Goal: Ask a question: Seek information or help from site administrators or community

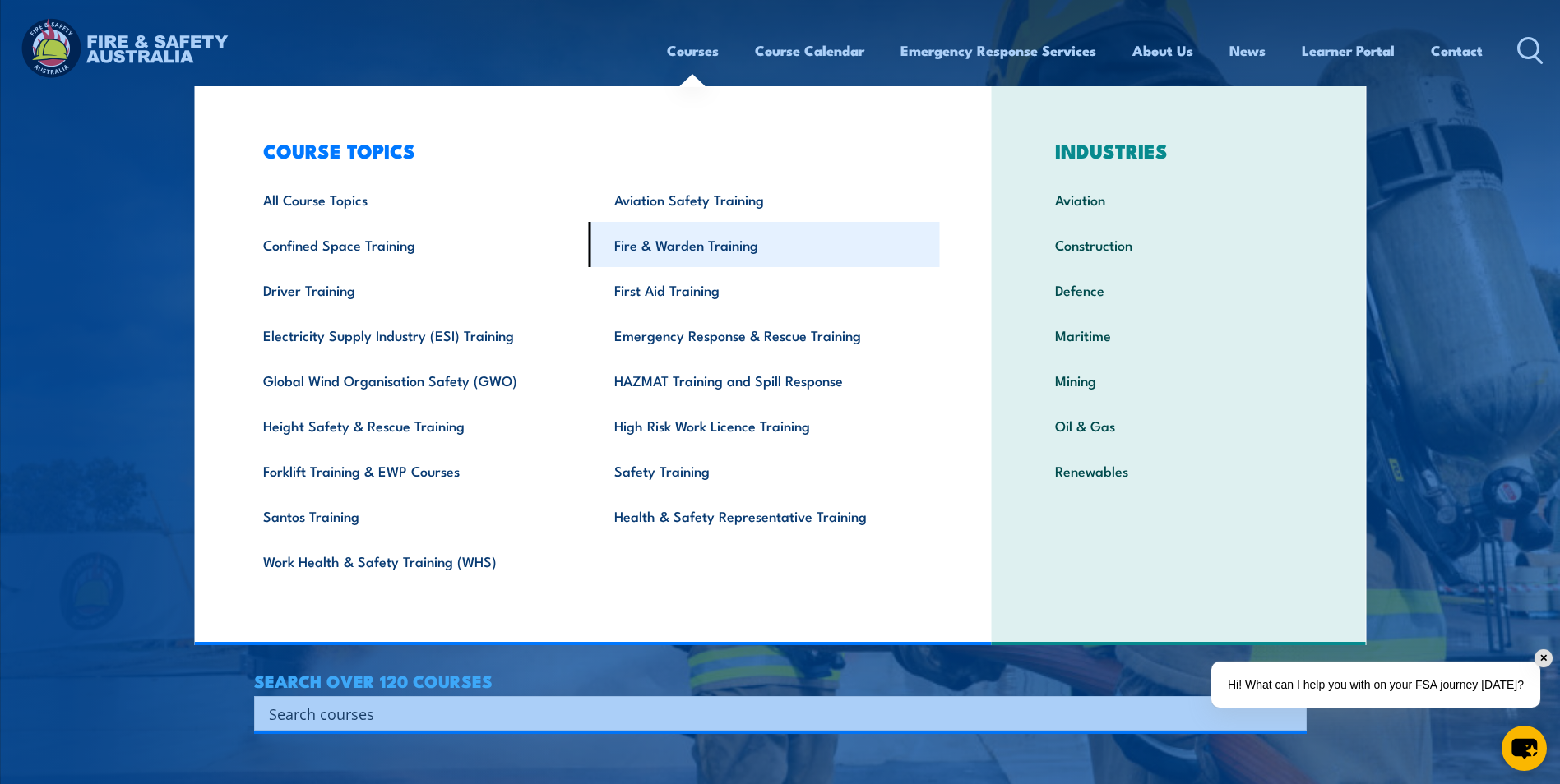
click at [677, 246] on link "Fire & Warden Training" at bounding box center [764, 244] width 351 height 45
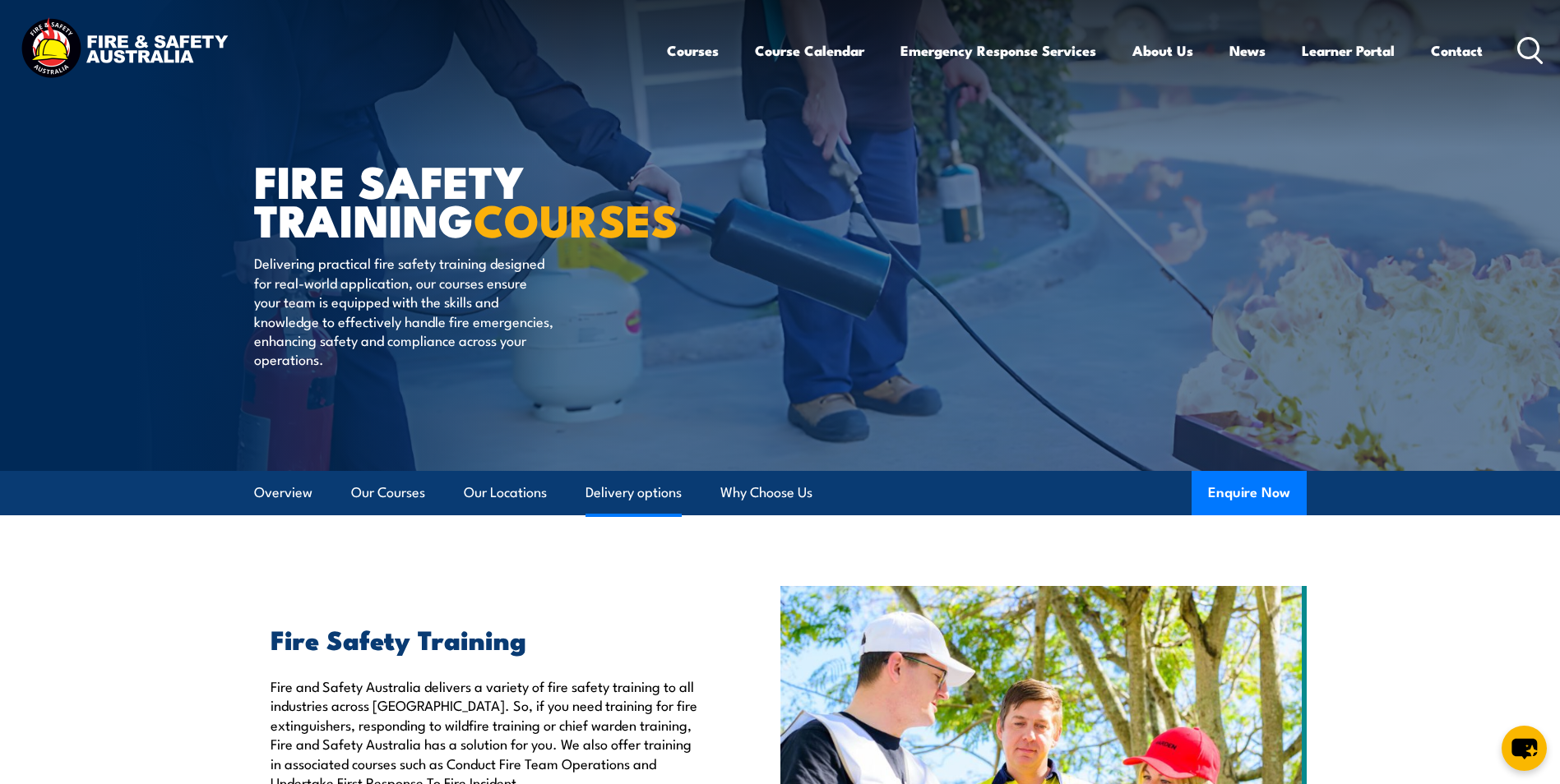
click at [638, 494] on link "Delivery options" at bounding box center [634, 493] width 96 height 43
click at [836, 53] on link "Course Calendar" at bounding box center [810, 51] width 109 height 43
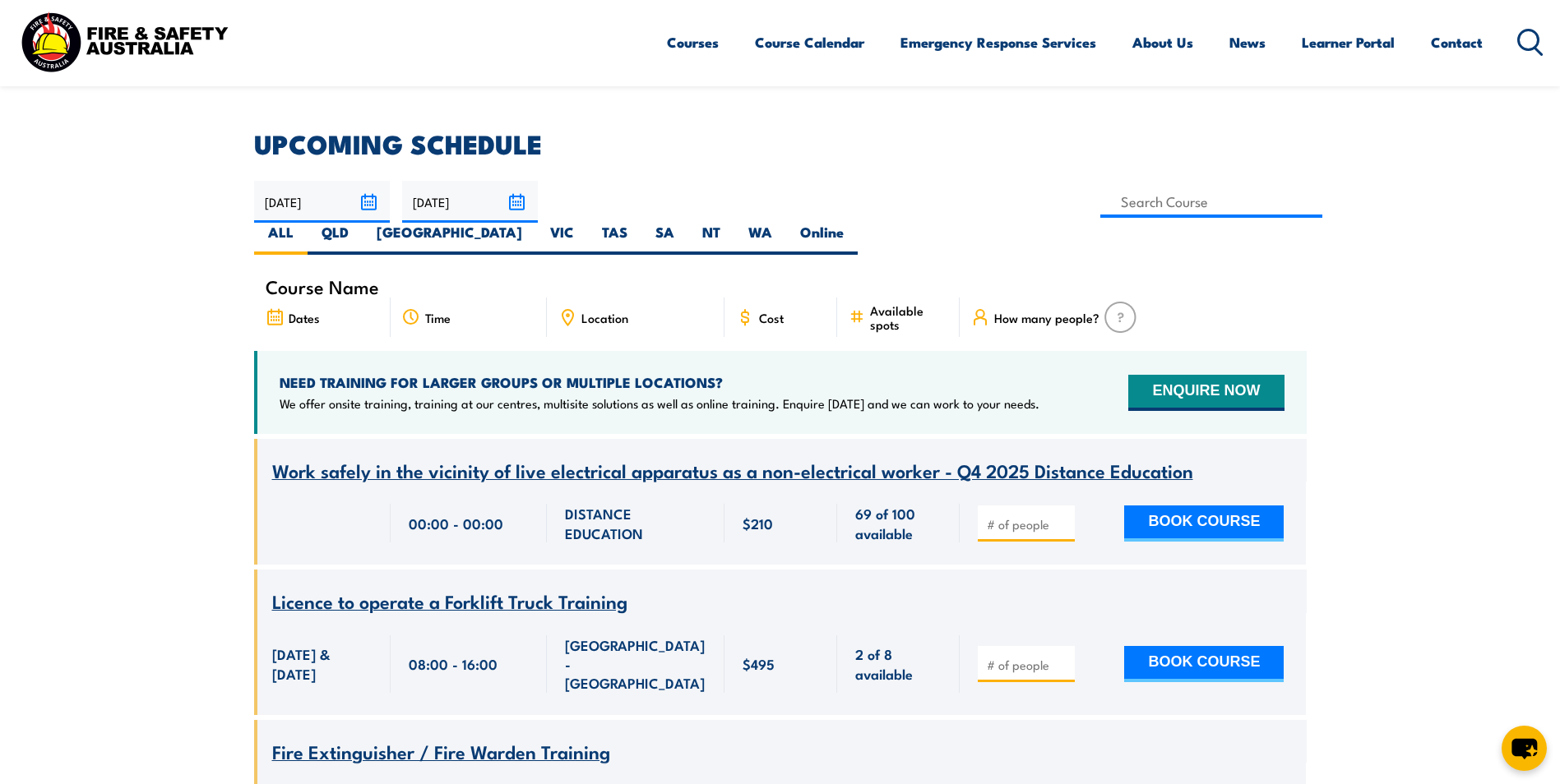
click at [568, 308] on icon at bounding box center [567, 317] width 18 height 18
click at [734, 223] on label "NT" at bounding box center [711, 239] width 46 height 32
click at [732, 223] on input "NT" at bounding box center [725, 227] width 10 height 10
radio input "true"
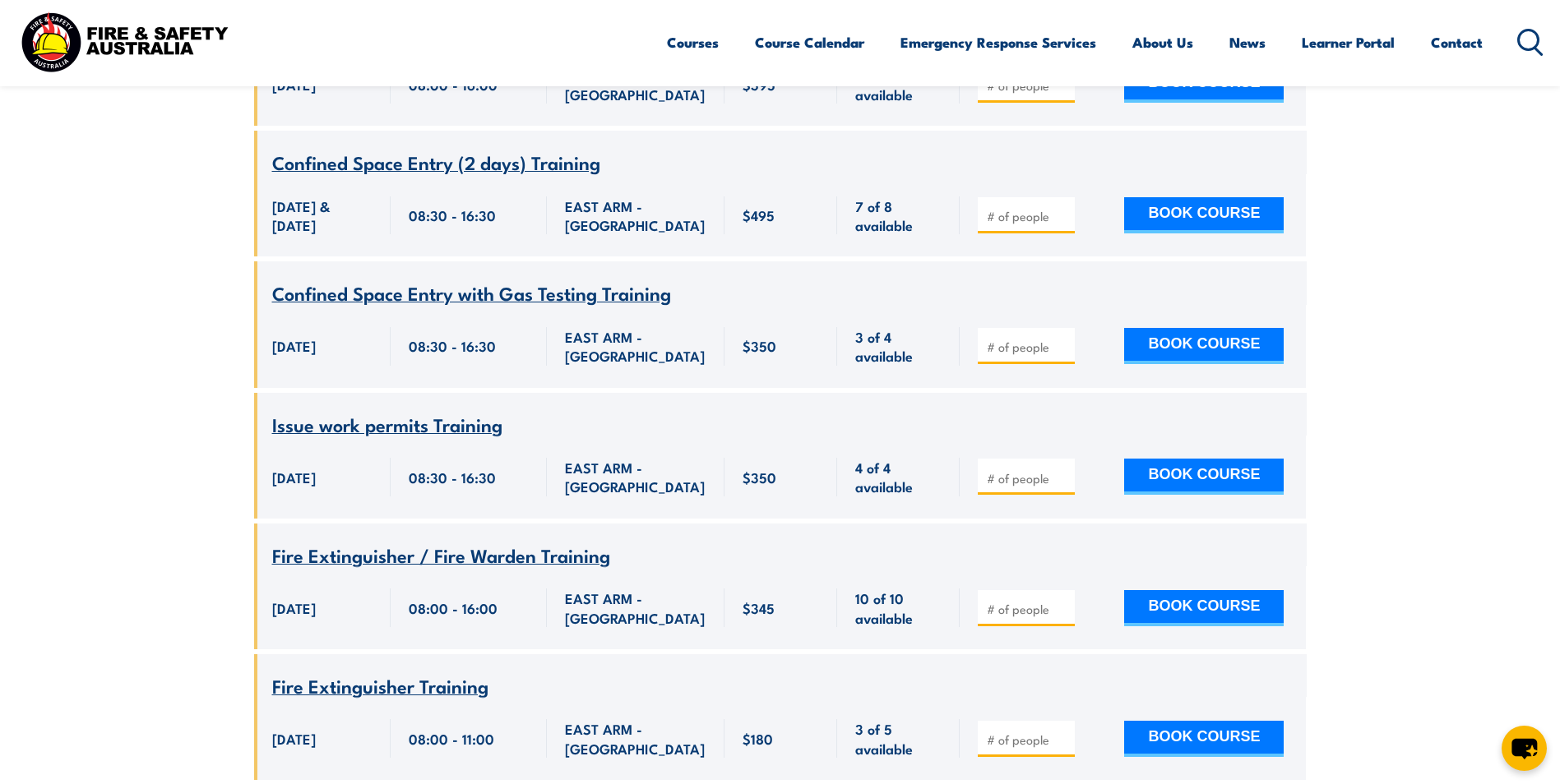
scroll to position [4522, 0]
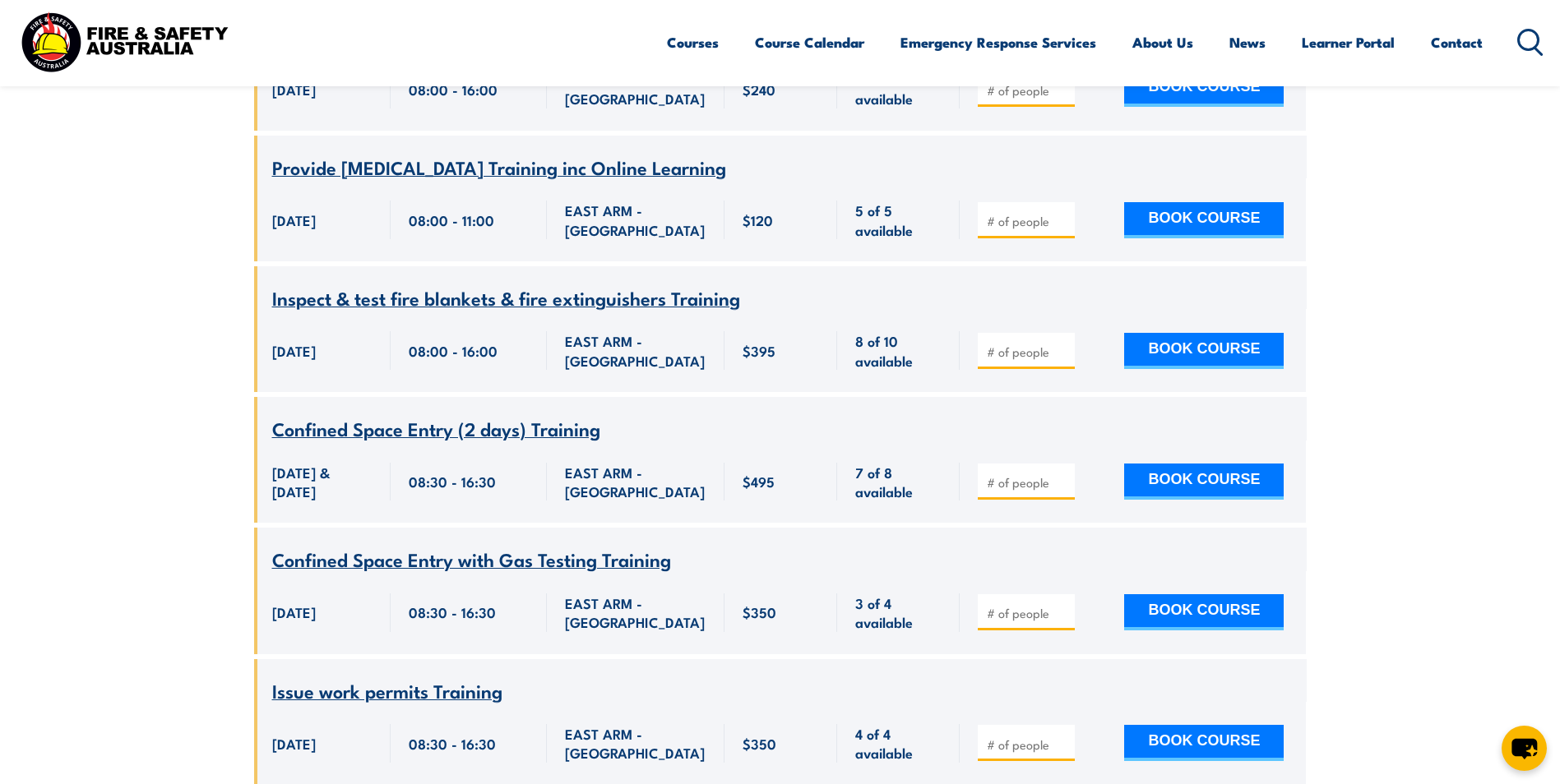
scroll to position [4111, 0]
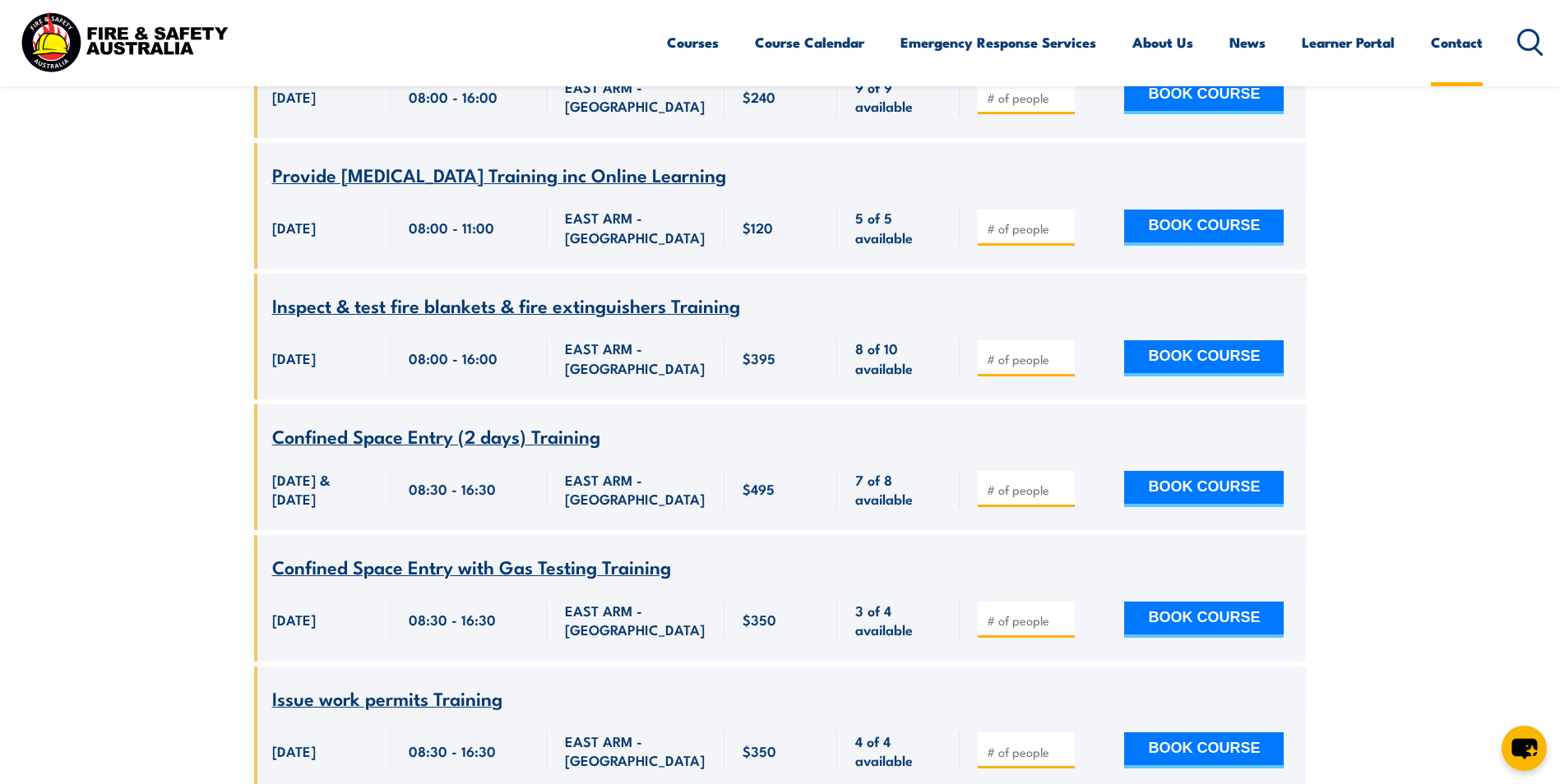
click at [1455, 42] on link "Contact" at bounding box center [1457, 42] width 52 height 43
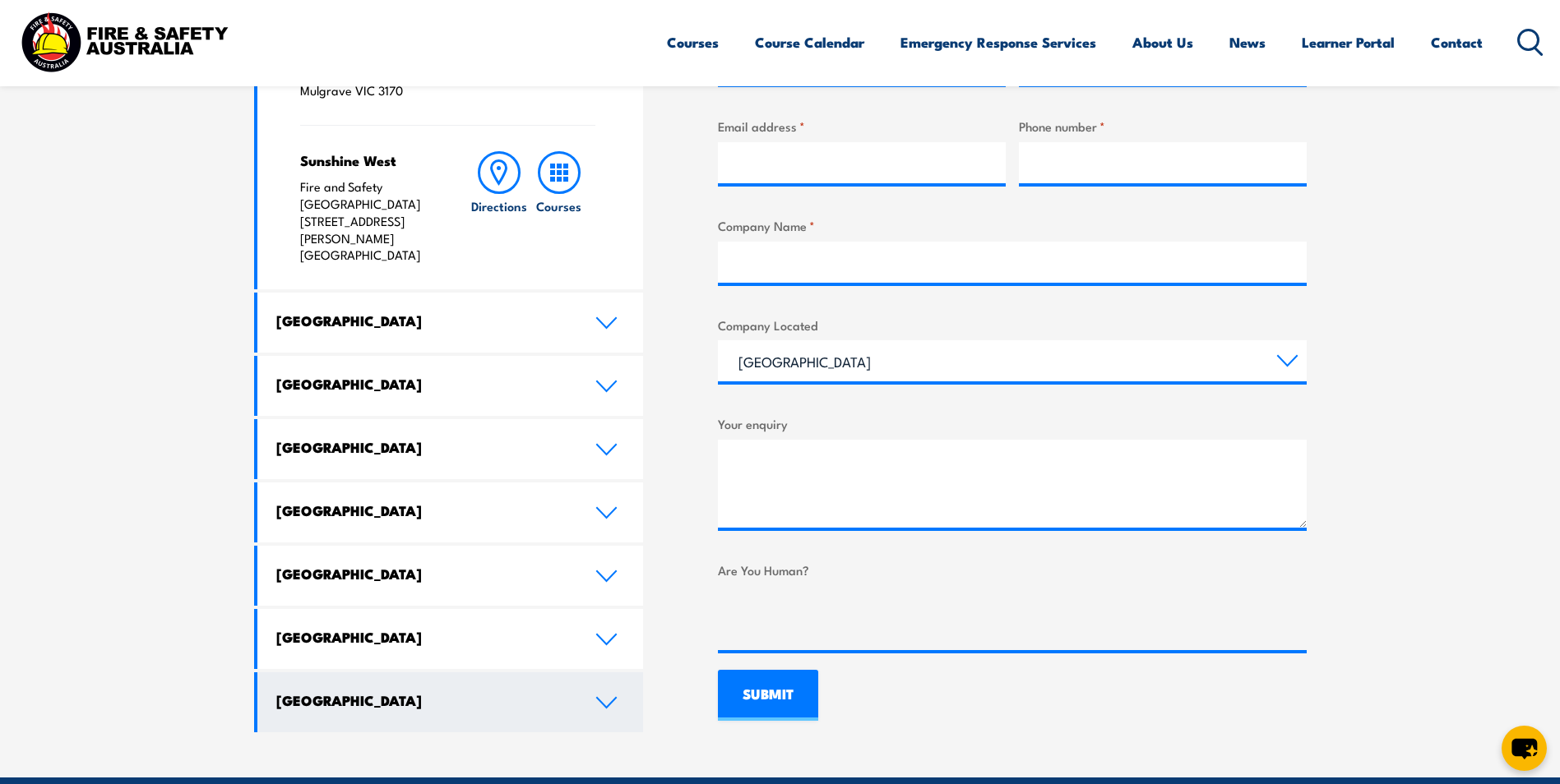
scroll to position [740, 0]
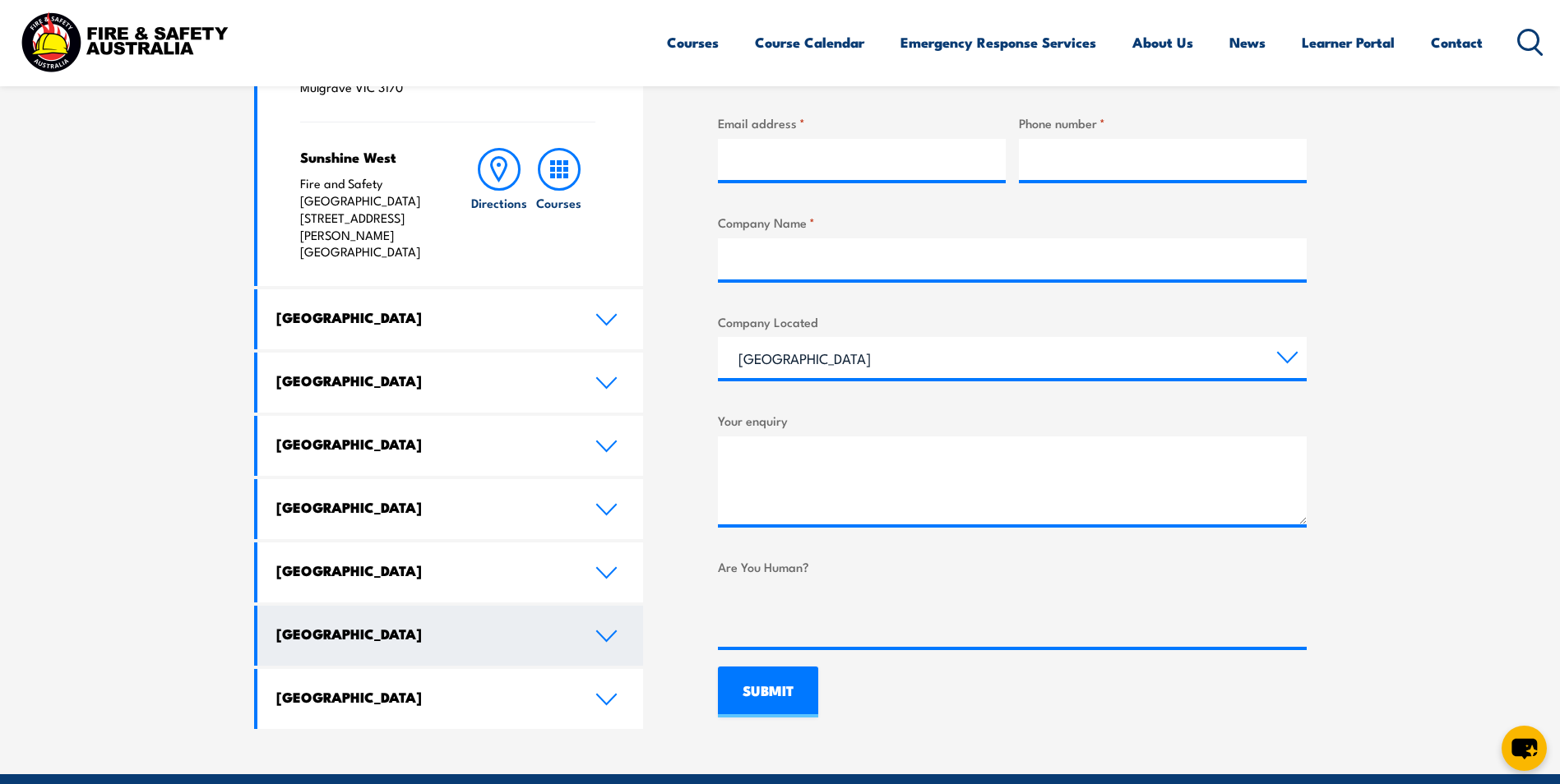
click at [381, 606] on link "Northern Territory" at bounding box center [450, 636] width 386 height 60
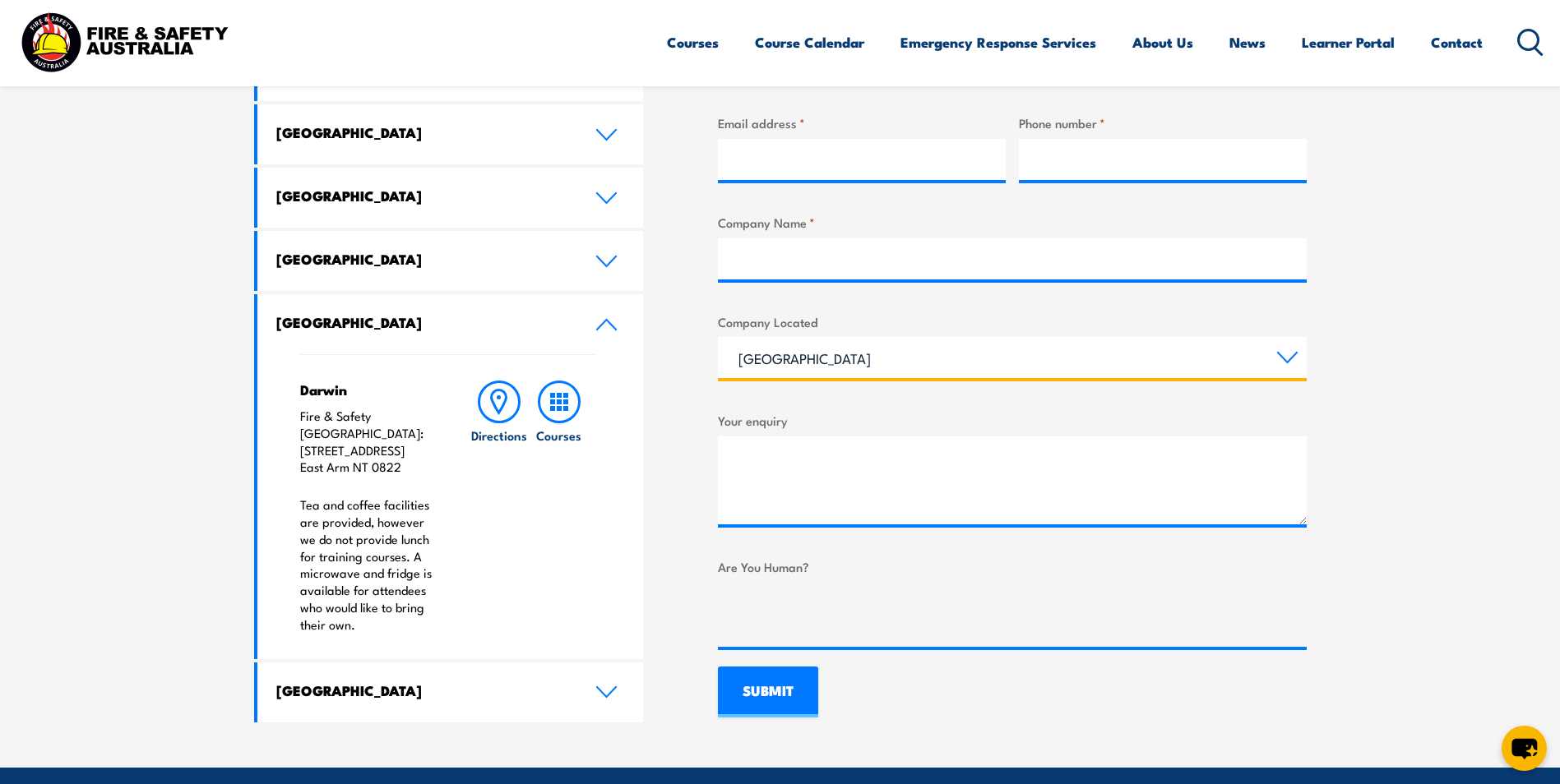
click at [878, 367] on select "Queensland New South Wales Australian Capital Territory Victoria South Australi…" at bounding box center [1013, 358] width 589 height 41
select select "Northern Territory"
click at [718, 337] on select "Queensland New South Wales Australian Capital Territory Victoria South Australi…" at bounding box center [1013, 358] width 589 height 41
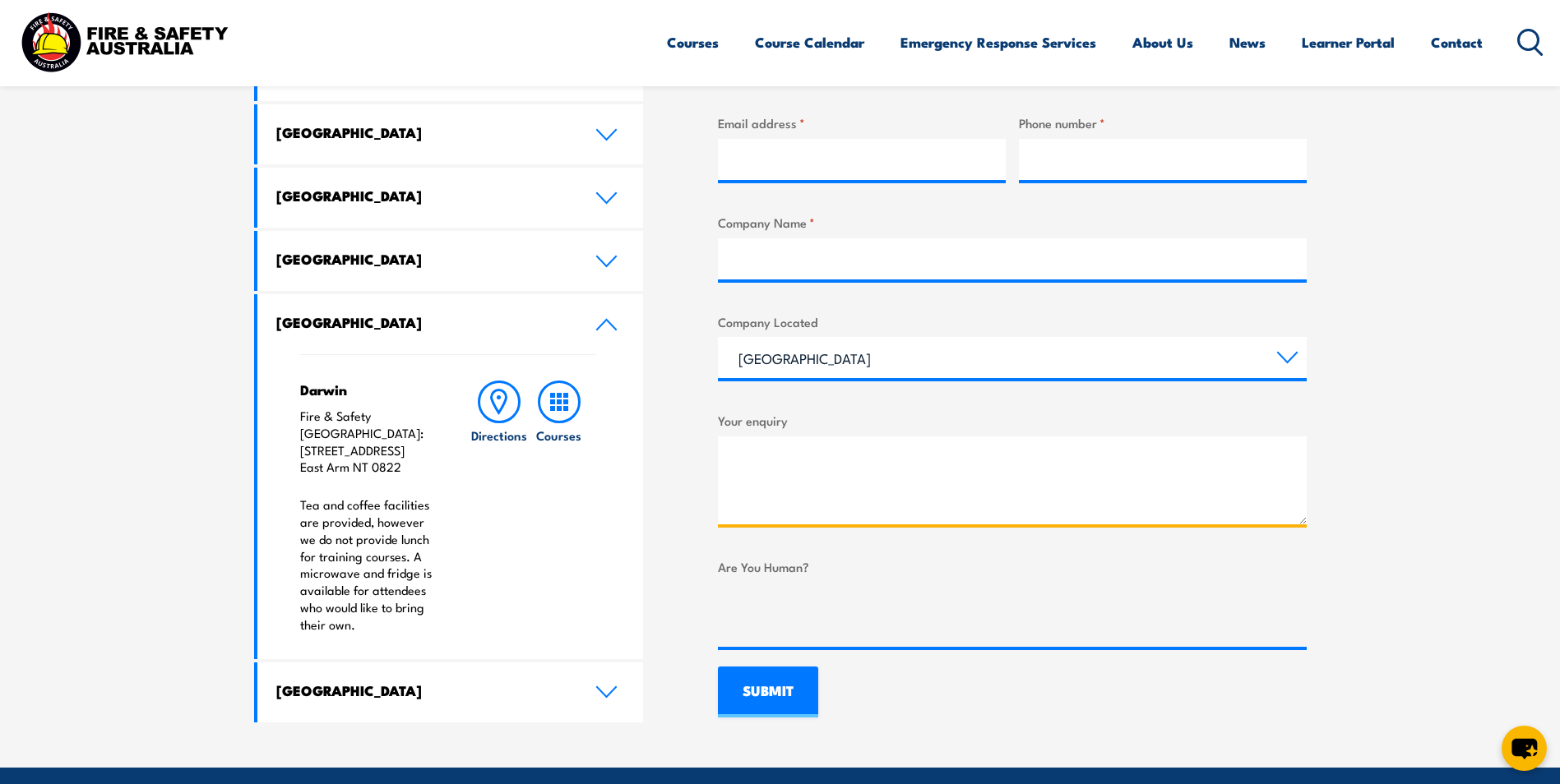
click at [932, 463] on textarea "Your enquiry" at bounding box center [1013, 480] width 589 height 88
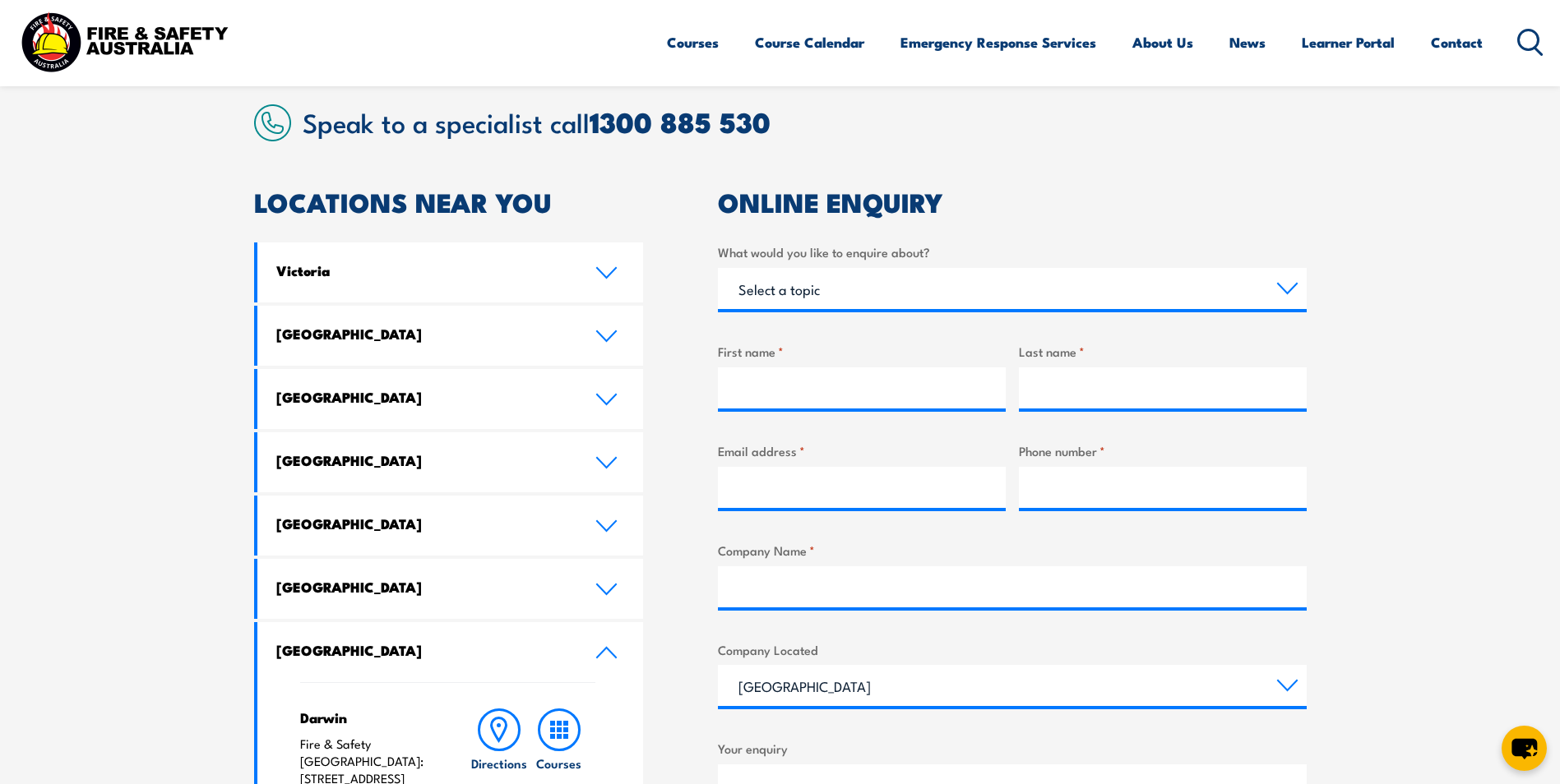
scroll to position [411, 0]
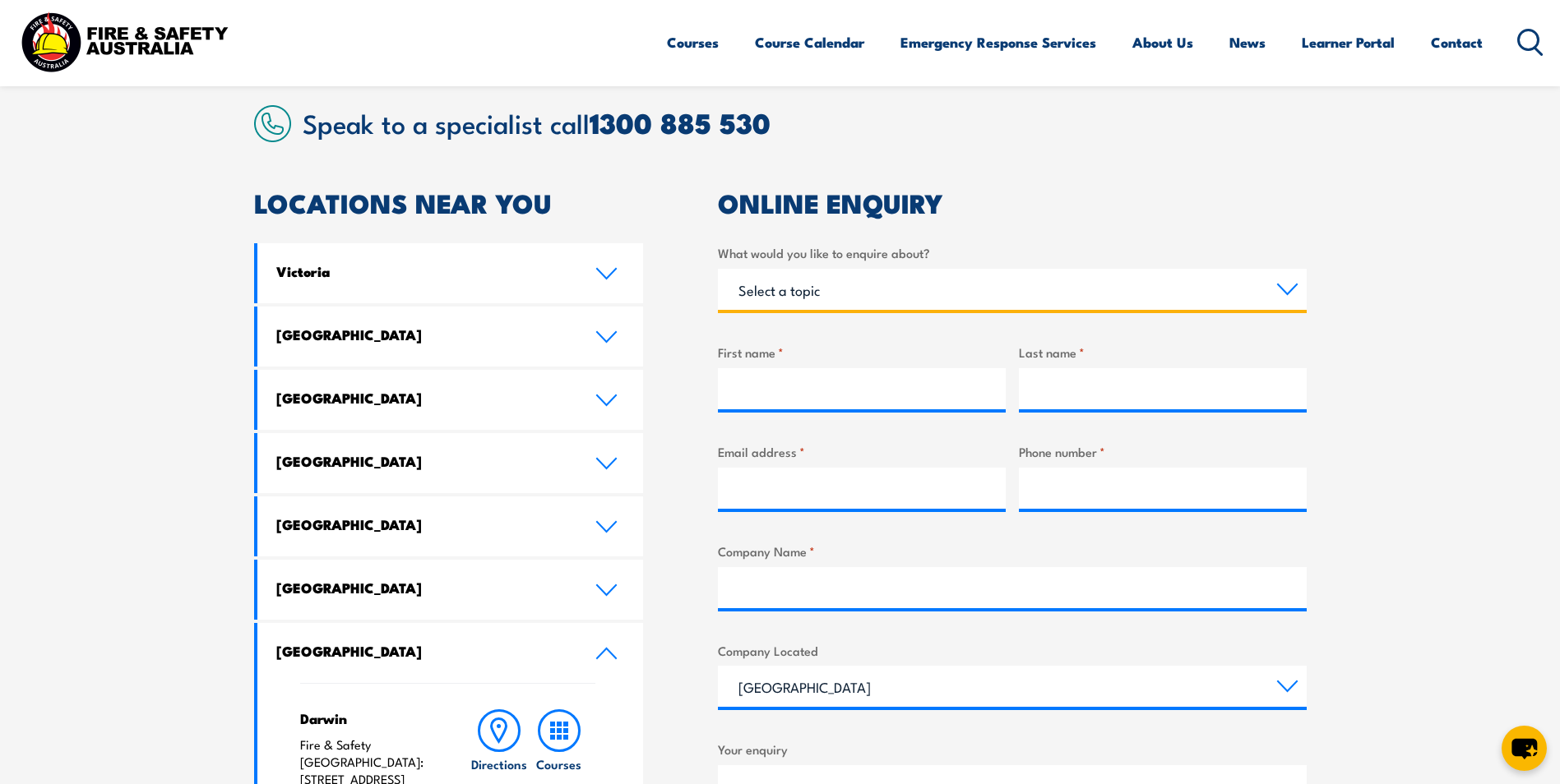
click at [810, 294] on select "Select a topic Training Emergency Response Services General Enquiry" at bounding box center [1013, 290] width 589 height 41
select select "Training"
click at [718, 269] on select "Select a topic Training Emergency Response Services General Enquiry" at bounding box center [1013, 290] width 589 height 41
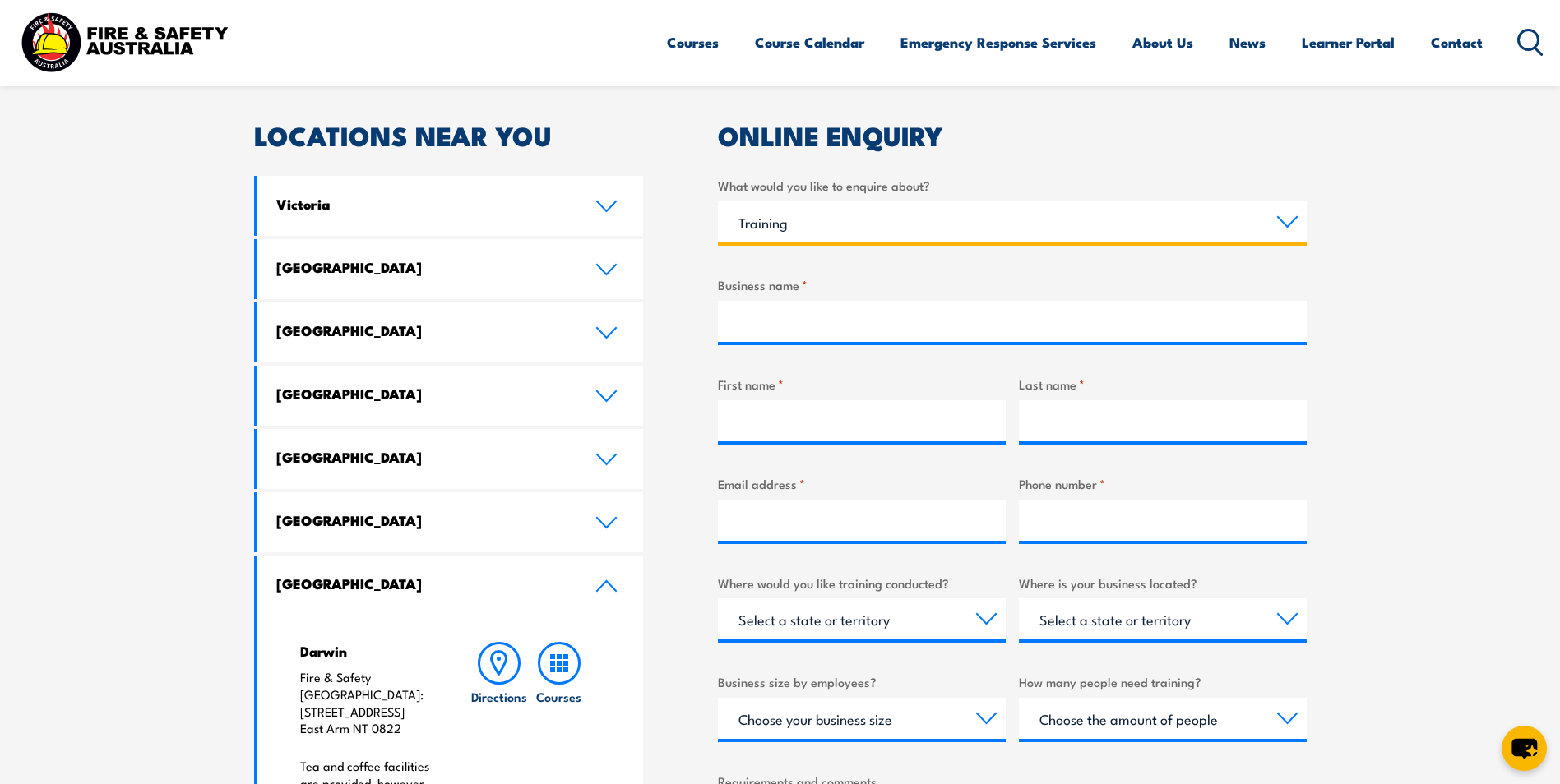
scroll to position [575, 0]
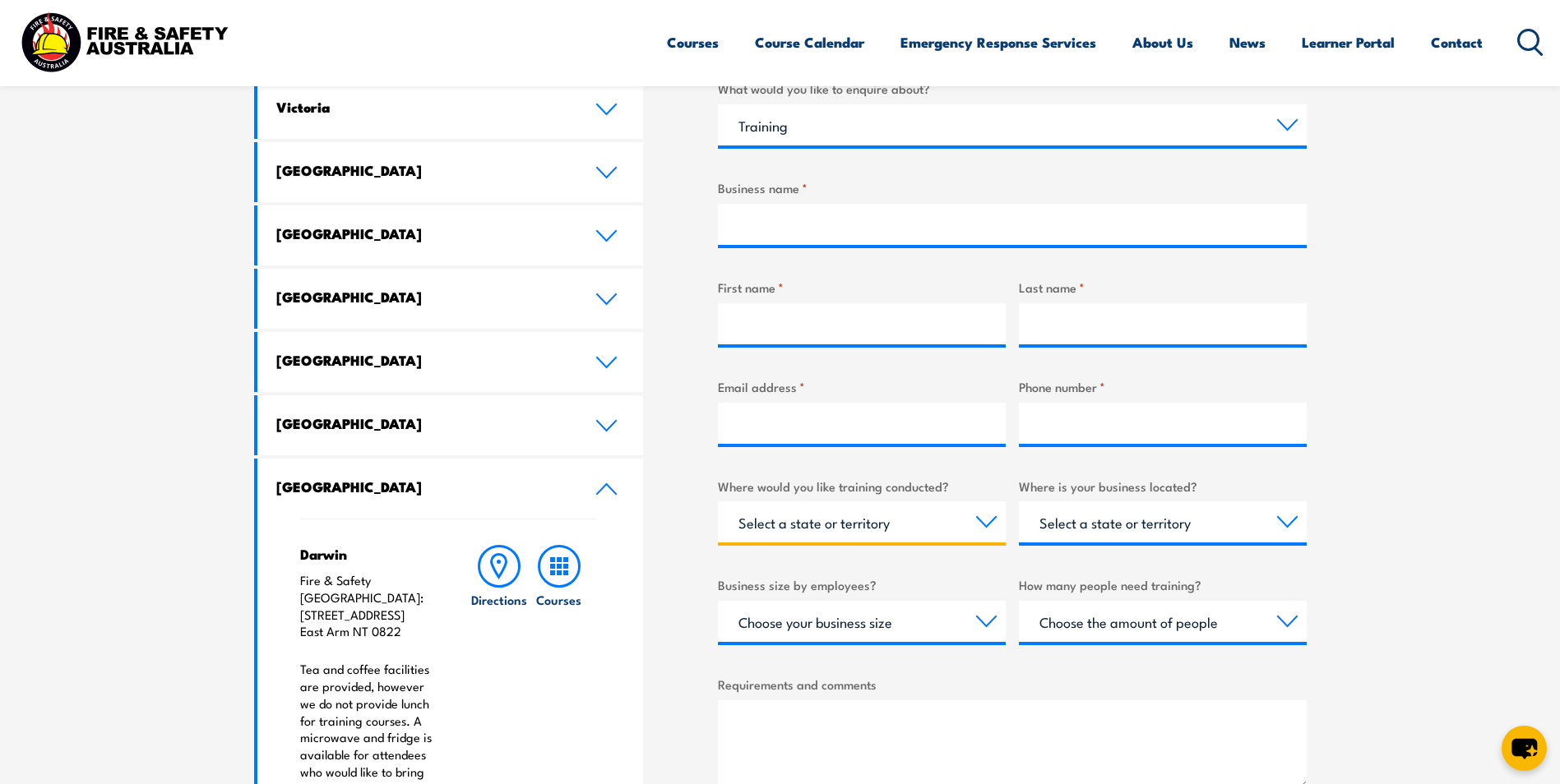
click at [876, 521] on select "Select a state or territory Nationally - multiple locations QLD NSW VIC SA ACT …" at bounding box center [862, 522] width 288 height 41
select select "NT"
click at [718, 501] on select "Select a state or territory Nationally - multiple locations QLD NSW VIC SA ACT …" at bounding box center [862, 522] width 288 height 41
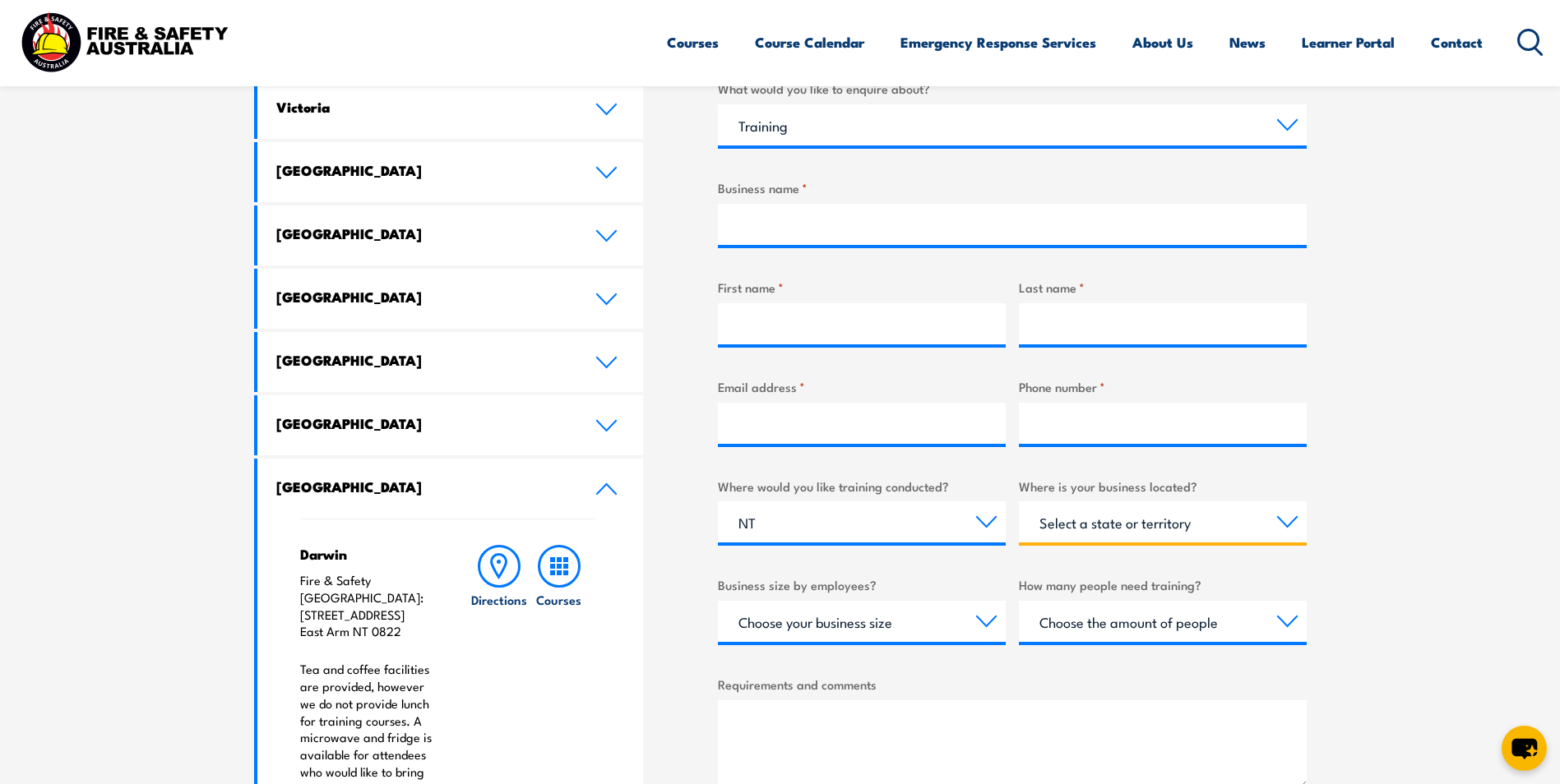
click at [1120, 525] on select "Select a state or territory QLD NSW VIC SA ACT WA TAS NT" at bounding box center [1163, 522] width 288 height 41
select select "NT"
click at [1019, 501] on select "Select a state or territory QLD NSW VIC SA ACT WA TAS NT" at bounding box center [1163, 522] width 288 height 41
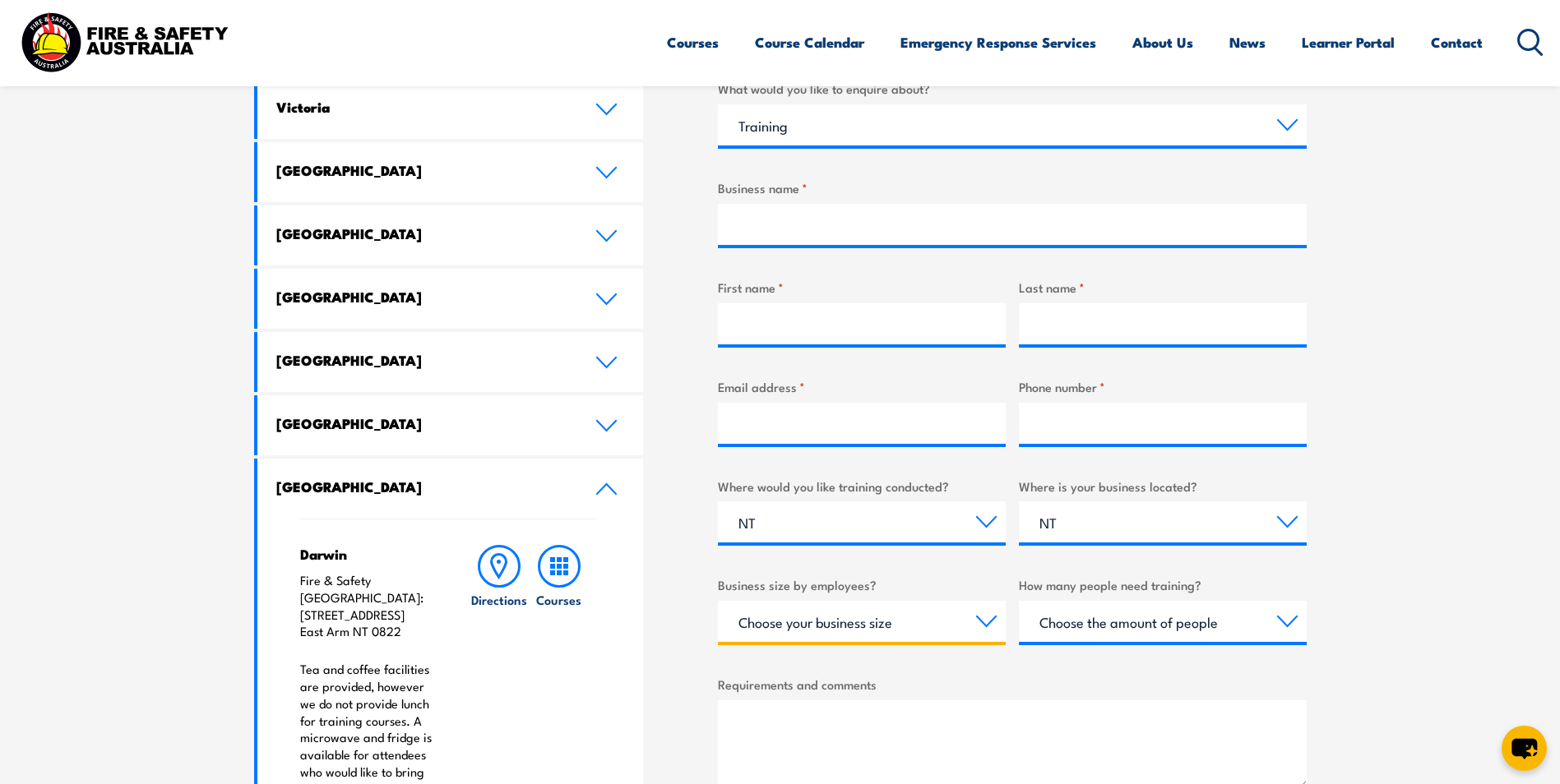
click at [850, 625] on select "Choose your business size 1 to 19 20 to 199 200+" at bounding box center [862, 621] width 288 height 41
select select "1 to 19"
click at [718, 601] on select "Choose your business size 1 to 19 20 to 199 200+" at bounding box center [862, 621] width 288 height 41
click at [1139, 624] on select "Choose the amount of people 1 to 4 5 to 19 20+" at bounding box center [1163, 621] width 288 height 41
select select "5 to 19"
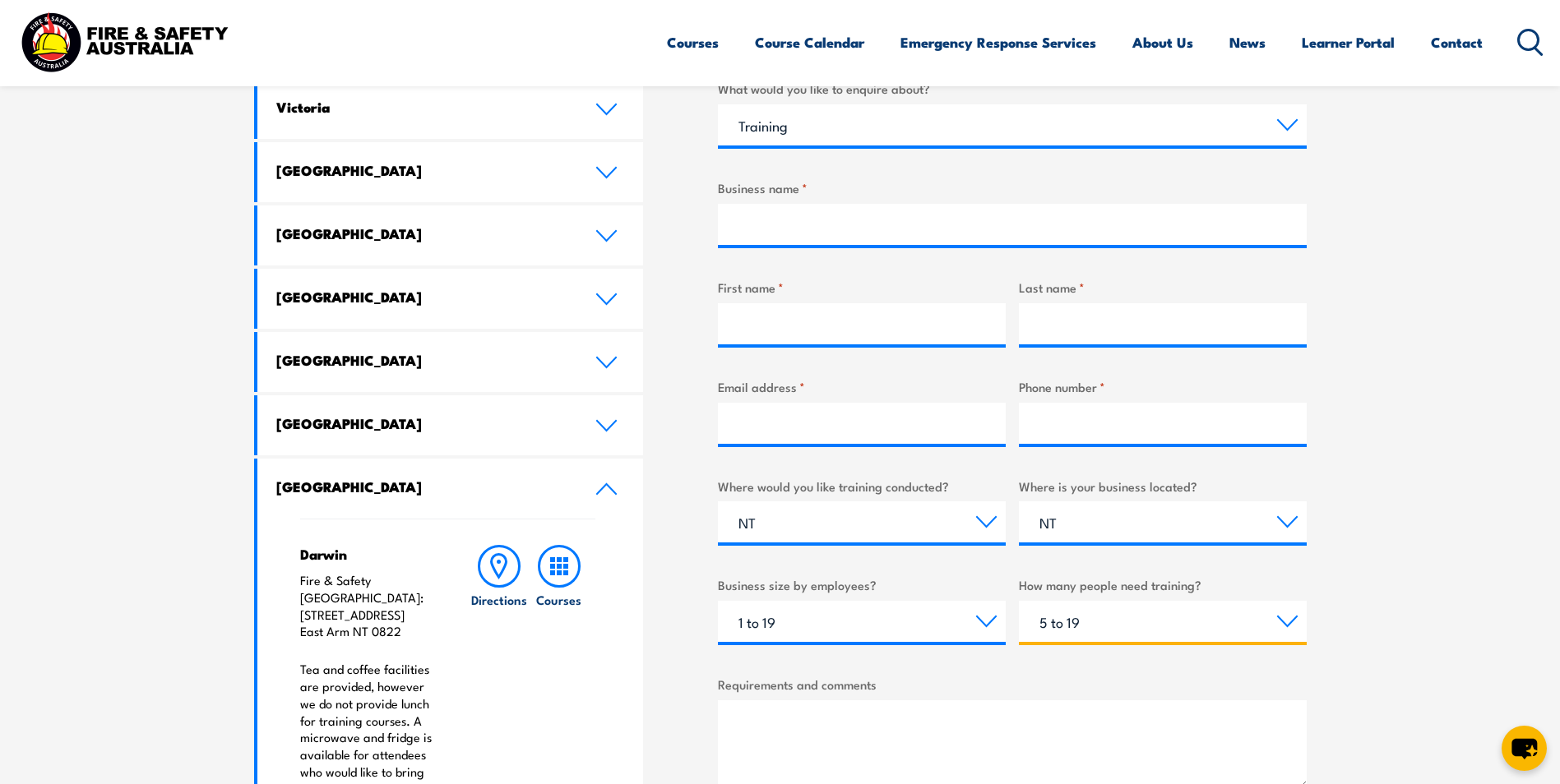
click at [1019, 601] on select "Choose the amount of people 1 to 4 5 to 19 20+" at bounding box center [1163, 621] width 288 height 41
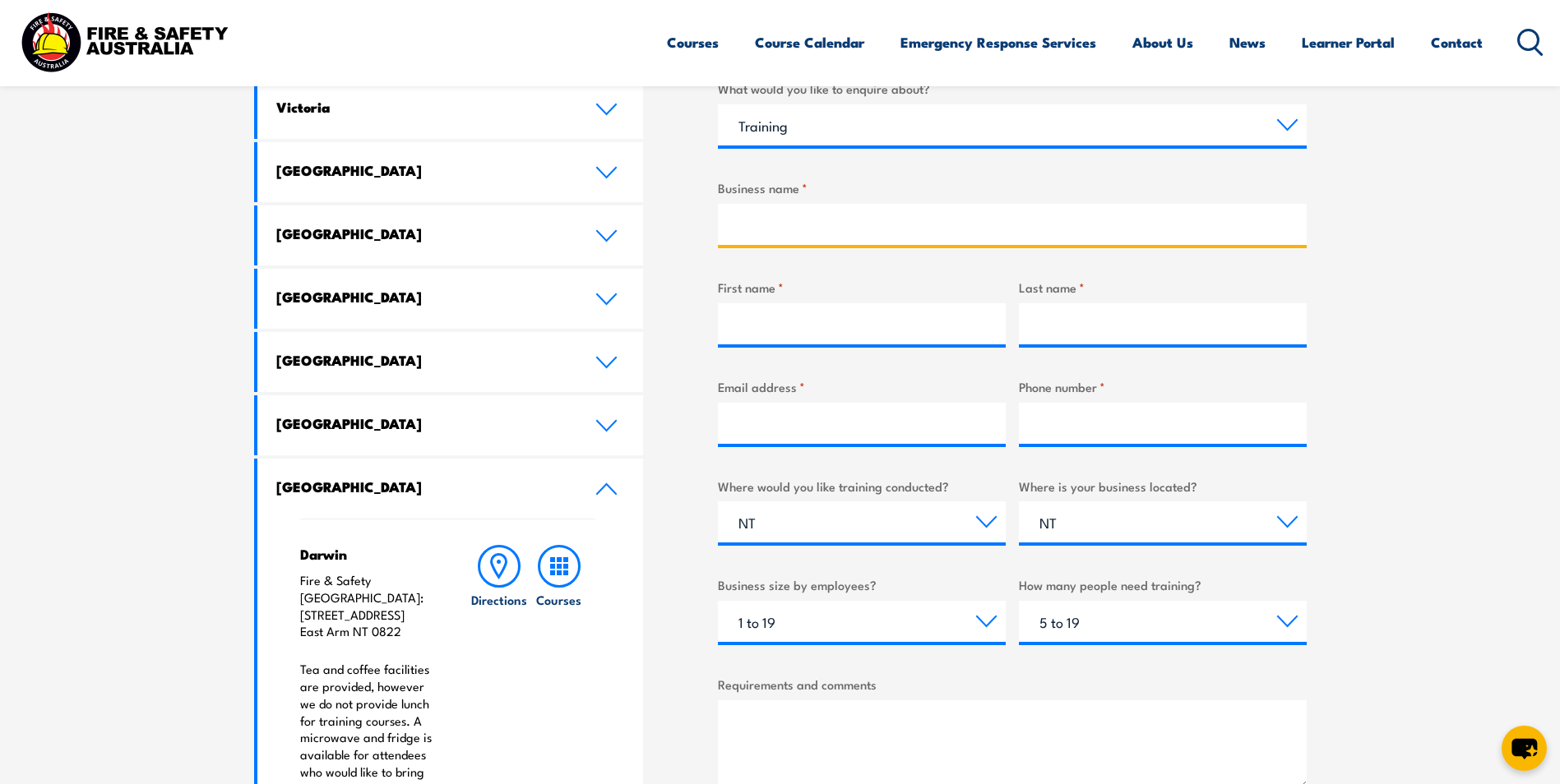
click at [818, 225] on input "Business name *" at bounding box center [1013, 225] width 589 height 41
type input "Amity Community Services"
type input "MARGARET"
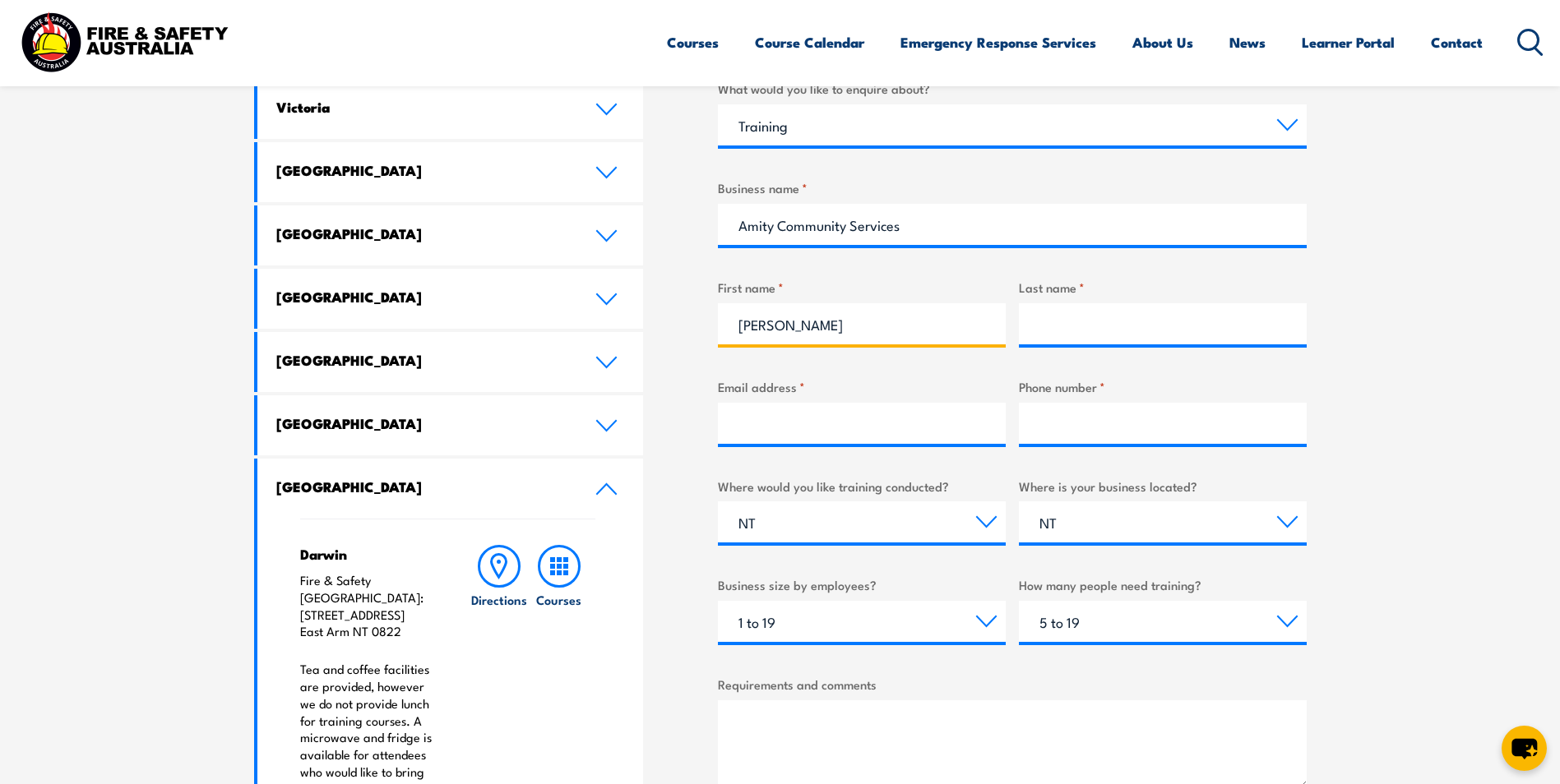
type input "HYNES"
type input "habitwise@amity.org.au"
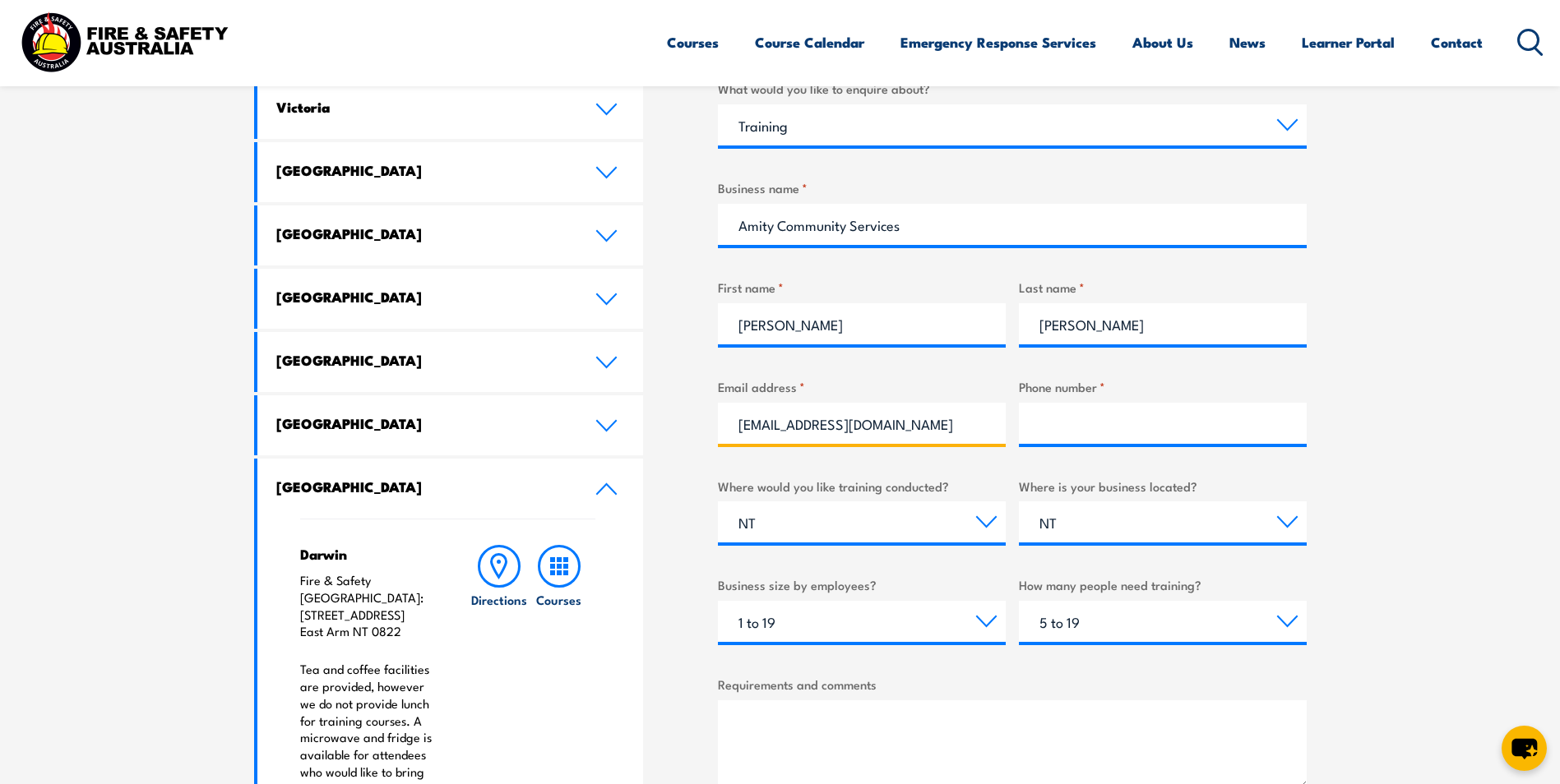
type input "0498620668"
drag, startPoint x: 815, startPoint y: 327, endPoint x: 720, endPoint y: 322, distance: 95.1
click at [720, 322] on input "MARGARET" at bounding box center [862, 324] width 288 height 41
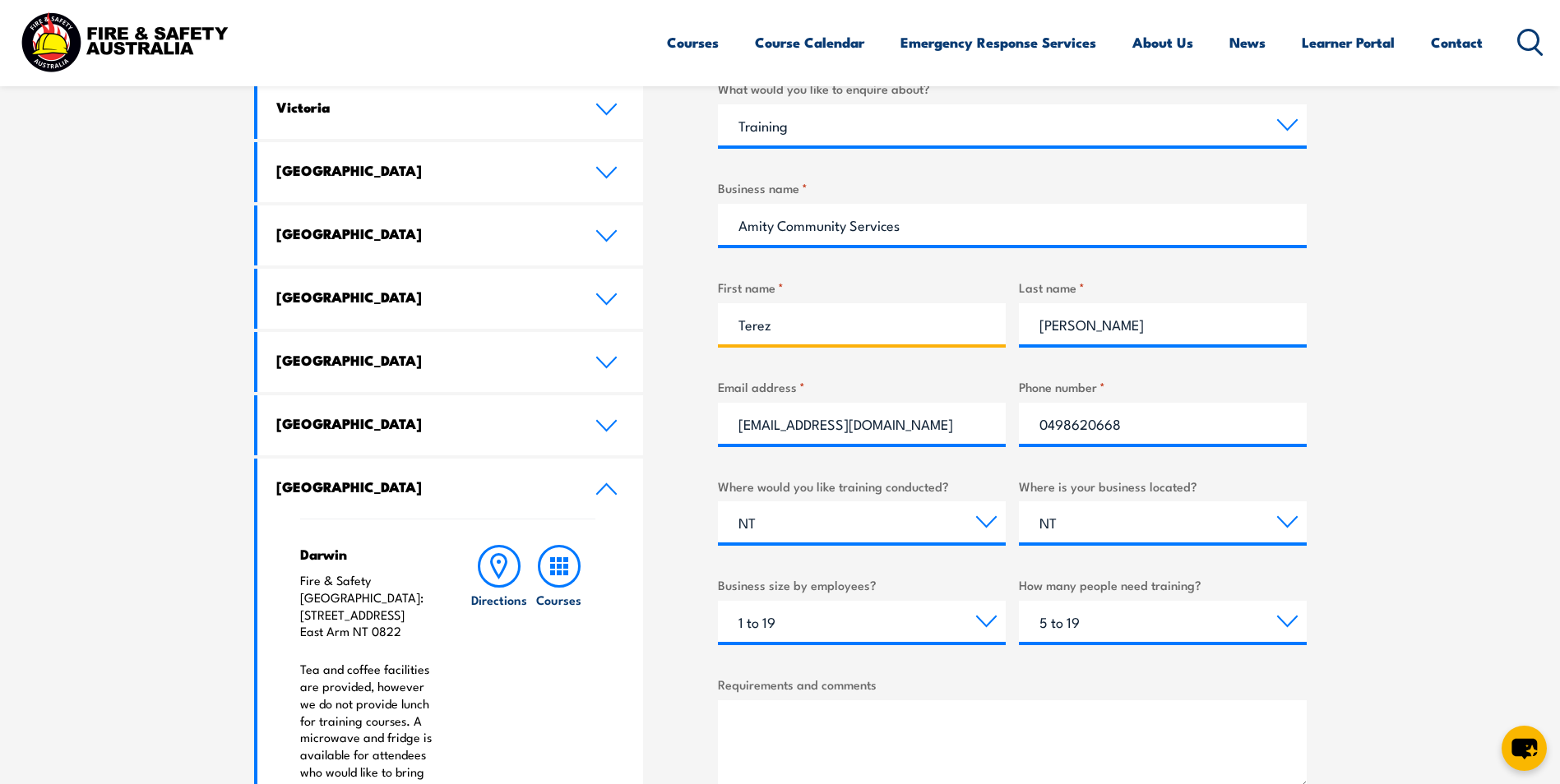
type input "Tereza"
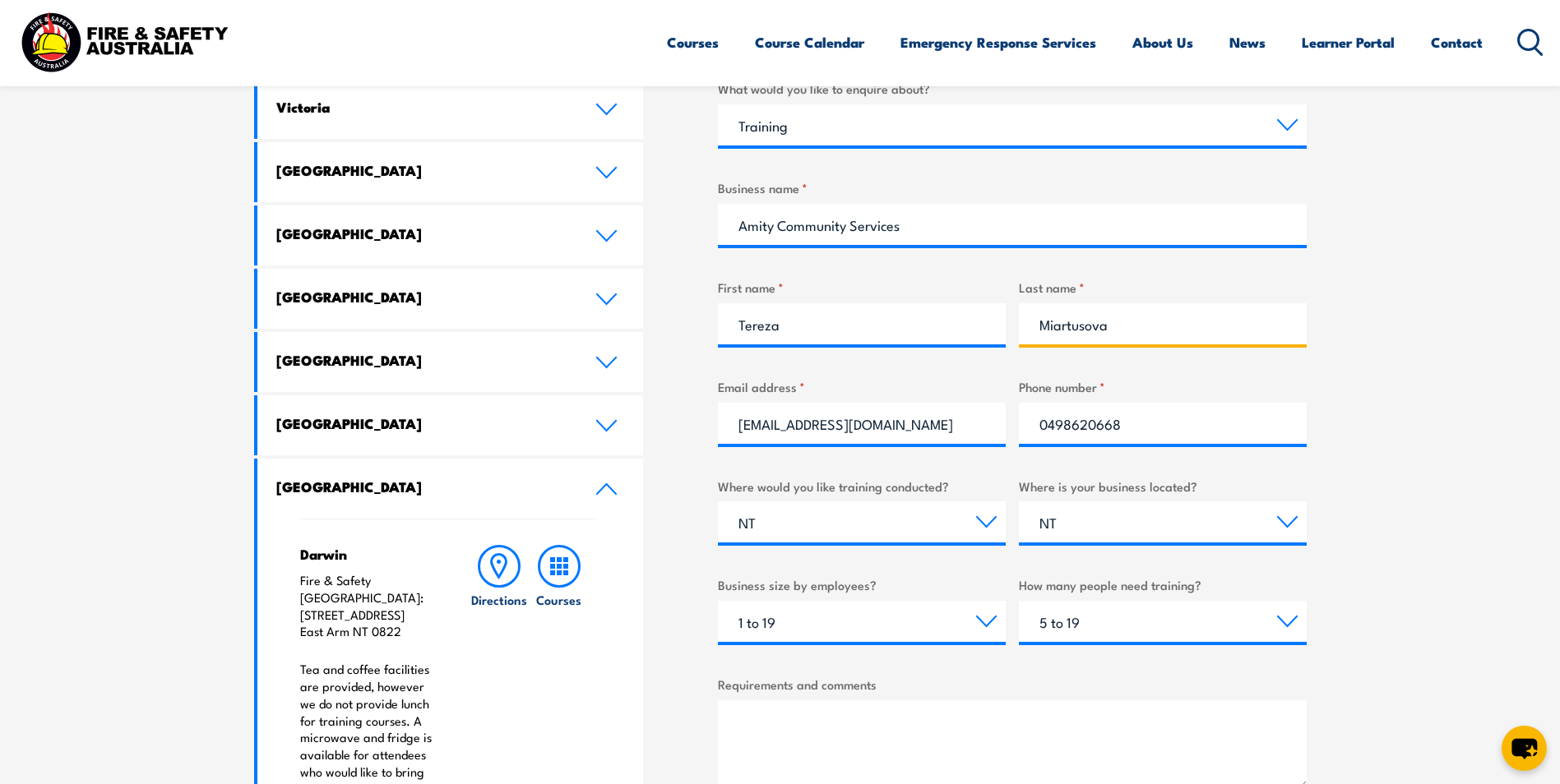
type input "Miartusova"
click at [1452, 499] on section "Speak to a specialist call 1300 885 530 LOCATIONS NEAR YOU Victoria Mulgrave Fi…" at bounding box center [780, 461] width 1560 height 1131
drag, startPoint x: 1131, startPoint y: 422, endPoint x: 1015, endPoint y: 429, distance: 116.2
click at [1015, 429] on div "What would you like to enquire about? Select a topic Training Emergency Respons…" at bounding box center [1013, 494] width 589 height 832
type input "89446565"
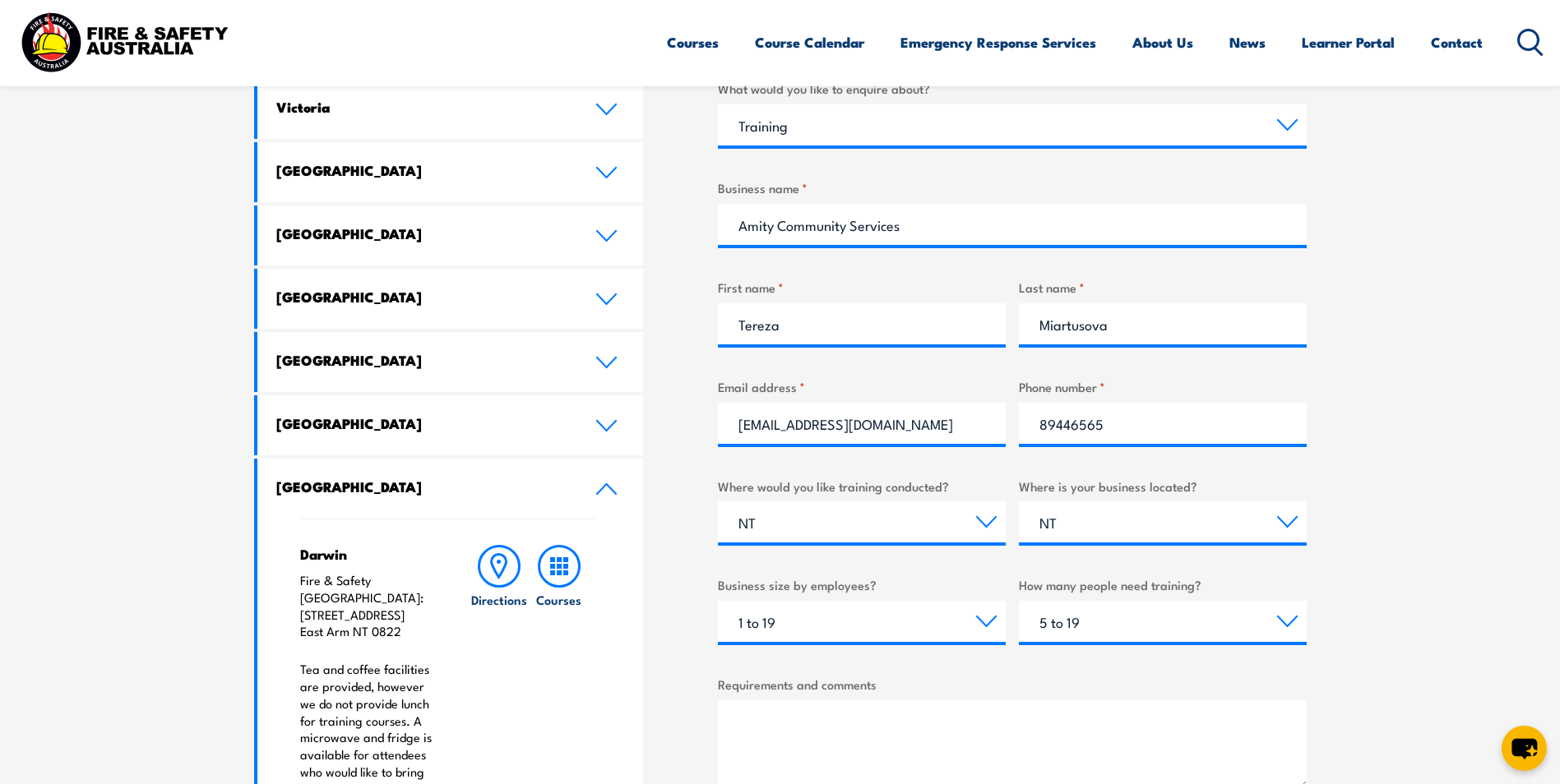
click at [1389, 532] on section "Speak to a specialist call 1300 885 530 LOCATIONS NEAR YOU Victoria Mulgrave Fi…" at bounding box center [780, 461] width 1560 height 1131
click at [806, 718] on textarea "Requirements and comments" at bounding box center [1013, 745] width 589 height 88
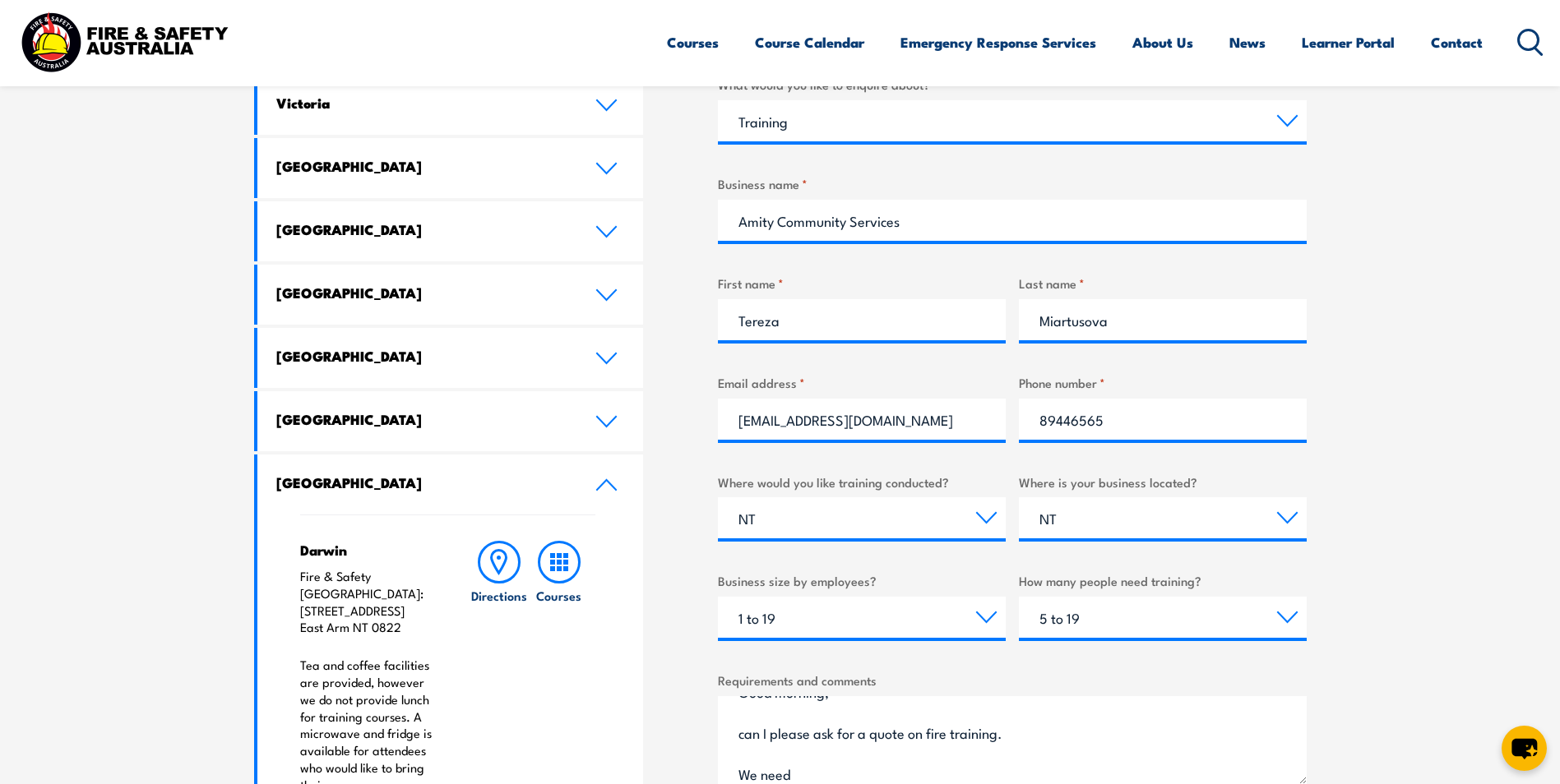
scroll to position [36, 0]
paste textarea "Fire Awareness and Extinguisher Training (Level 1 - practical)"
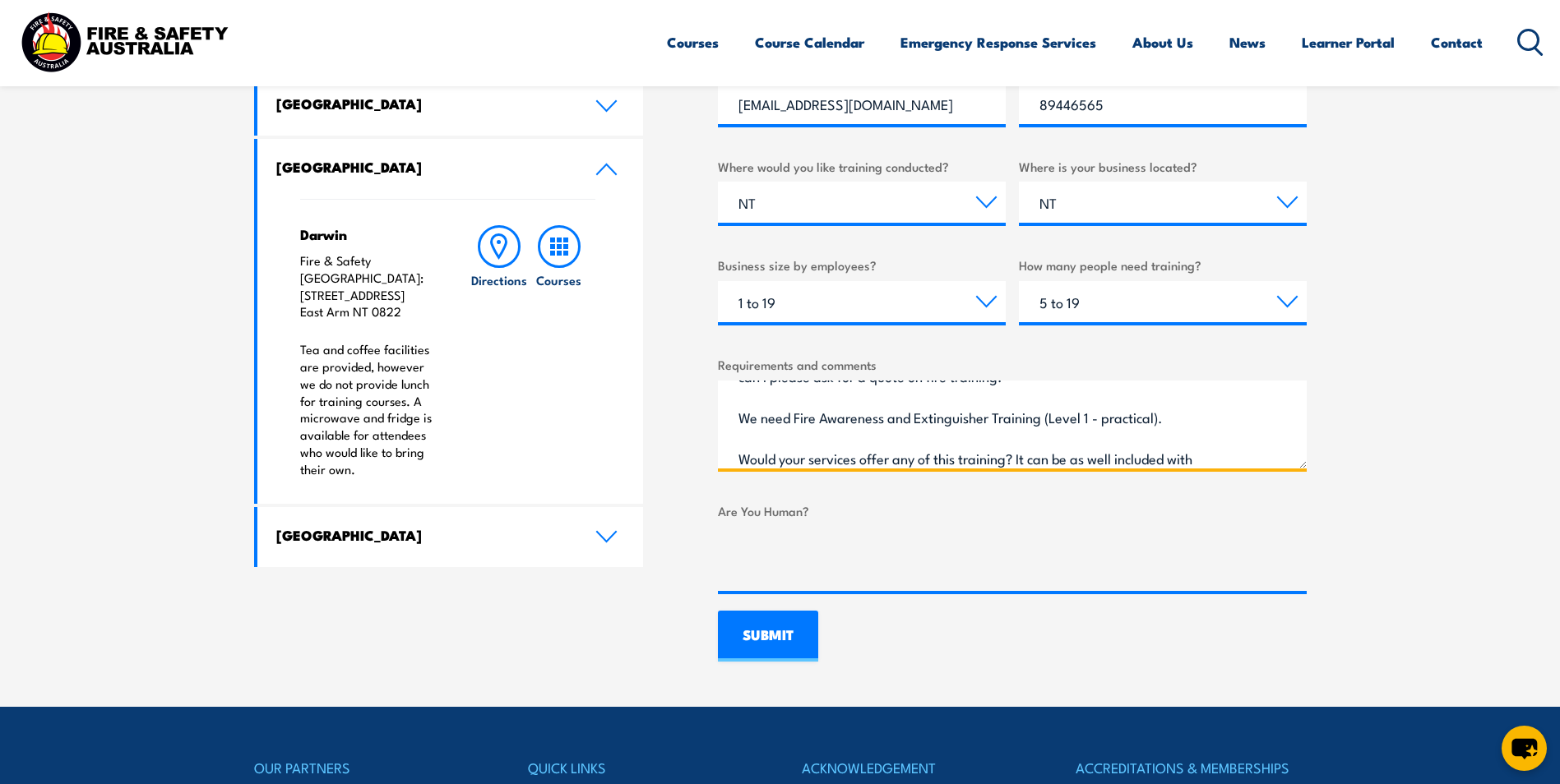
scroll to position [908, 0]
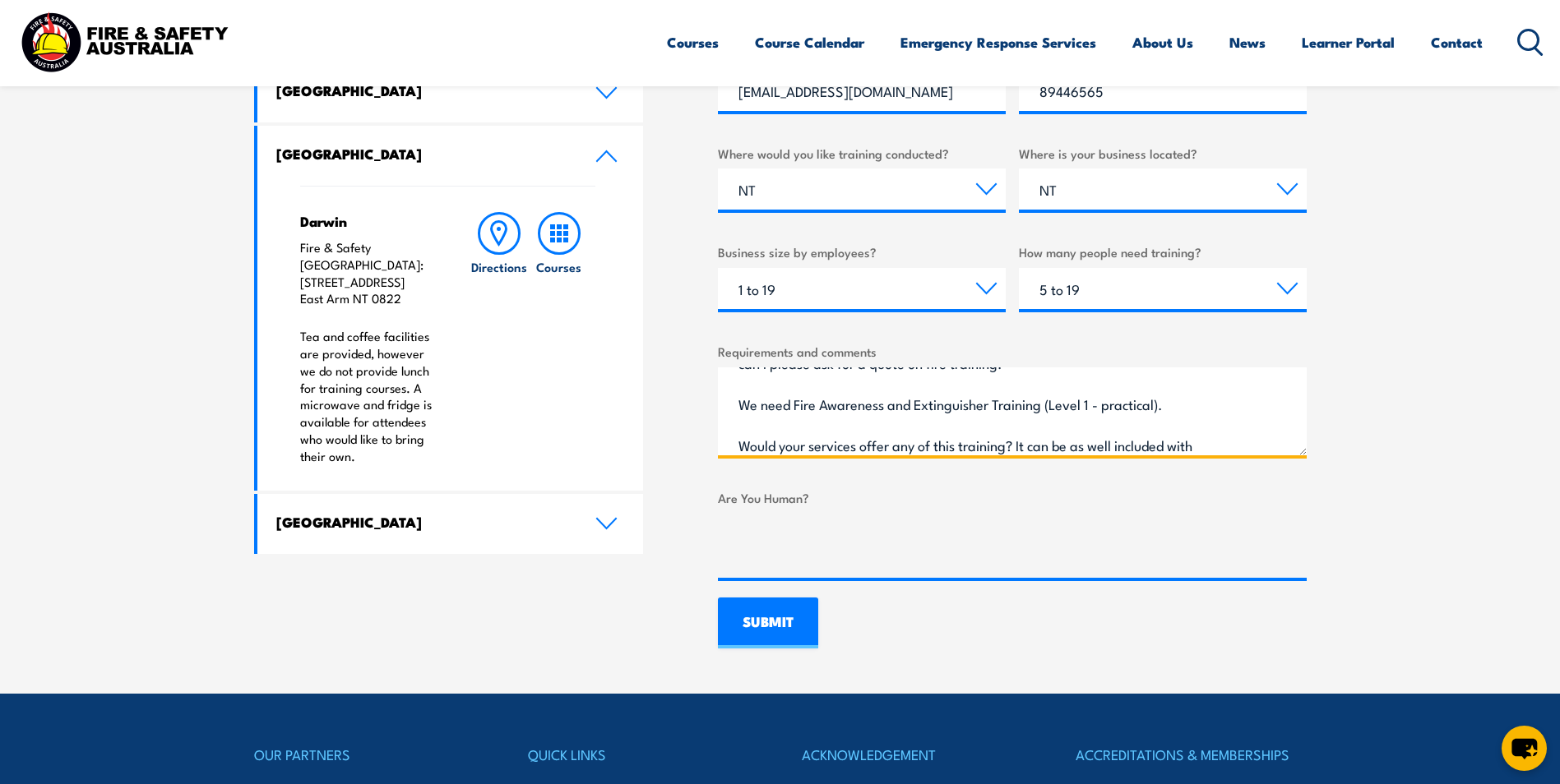
paste textarea "3.5hour Combined Training Sessions • Includes: Chief Warden/Warden Training (1.…"
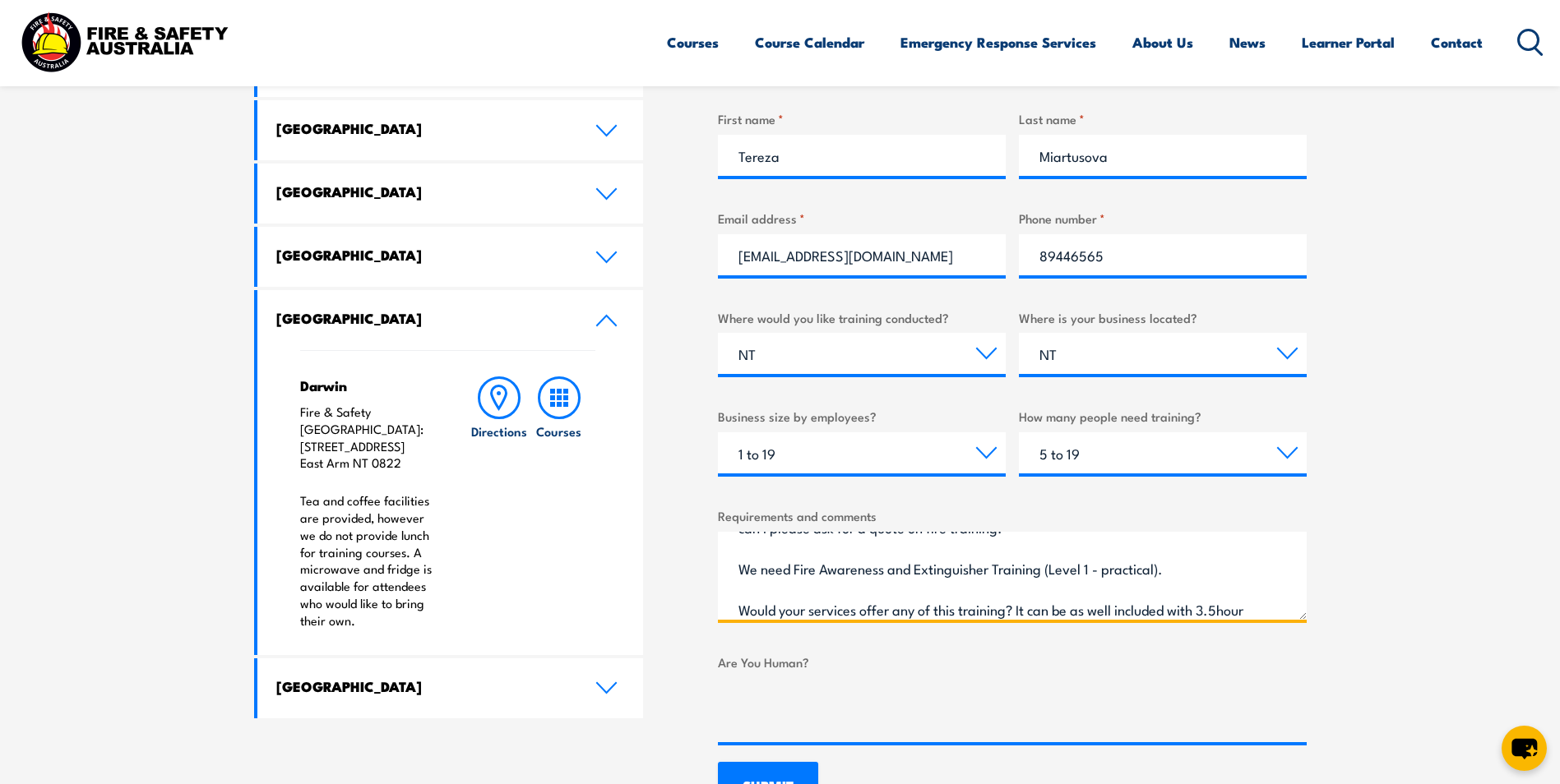
scroll to position [149, 0]
drag, startPoint x: 978, startPoint y: 571, endPoint x: 751, endPoint y: 574, distance: 227.0
click at [751, 574] on textarea "Good morning, can I please ask for a quote on fire training. We need Fire Aware…" at bounding box center [1013, 576] width 589 height 88
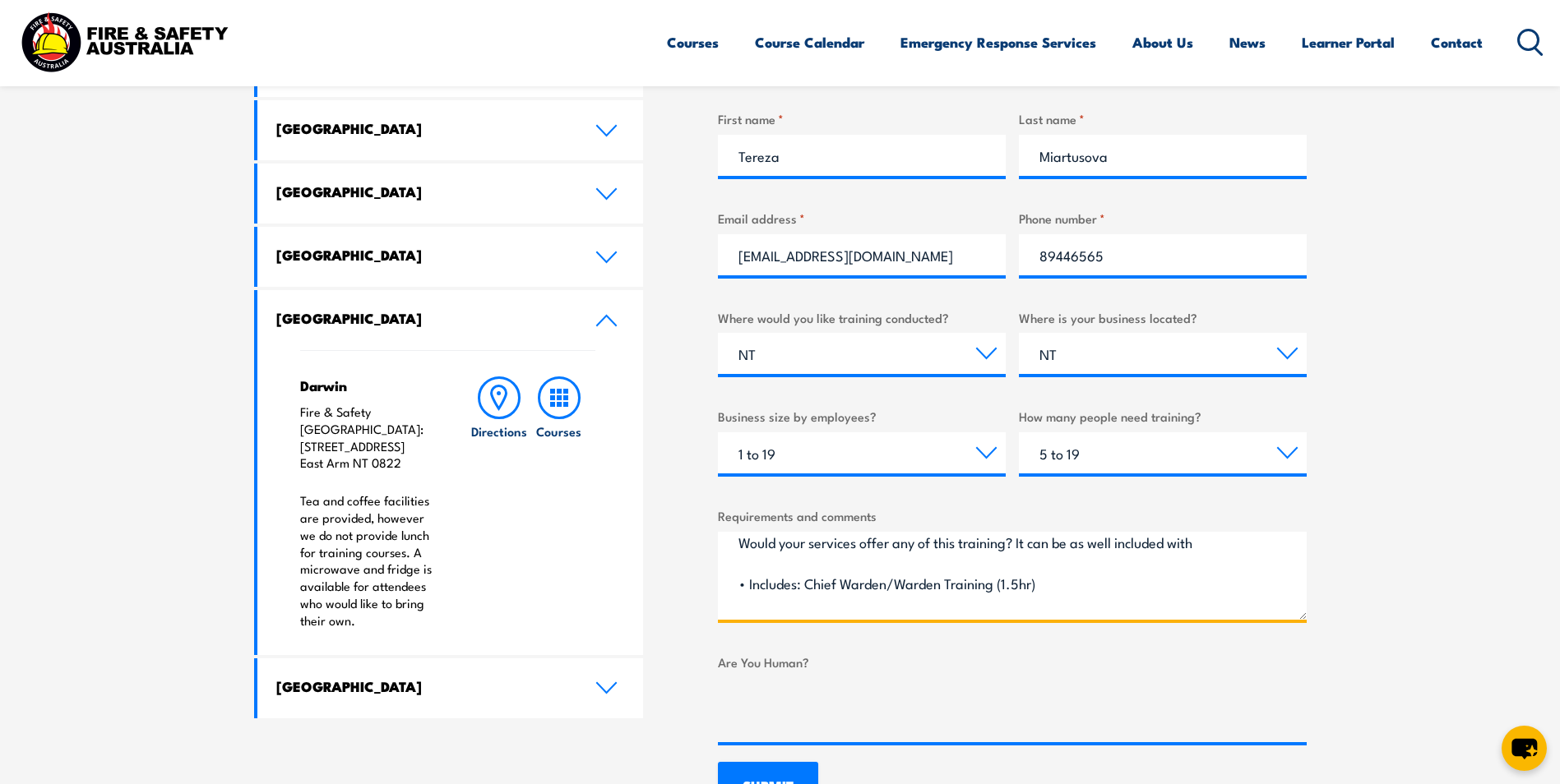
click at [804, 584] on textarea "Good morning, can I please ask for a quote on fire training. We need Fire Aware…" at bounding box center [1013, 576] width 589 height 88
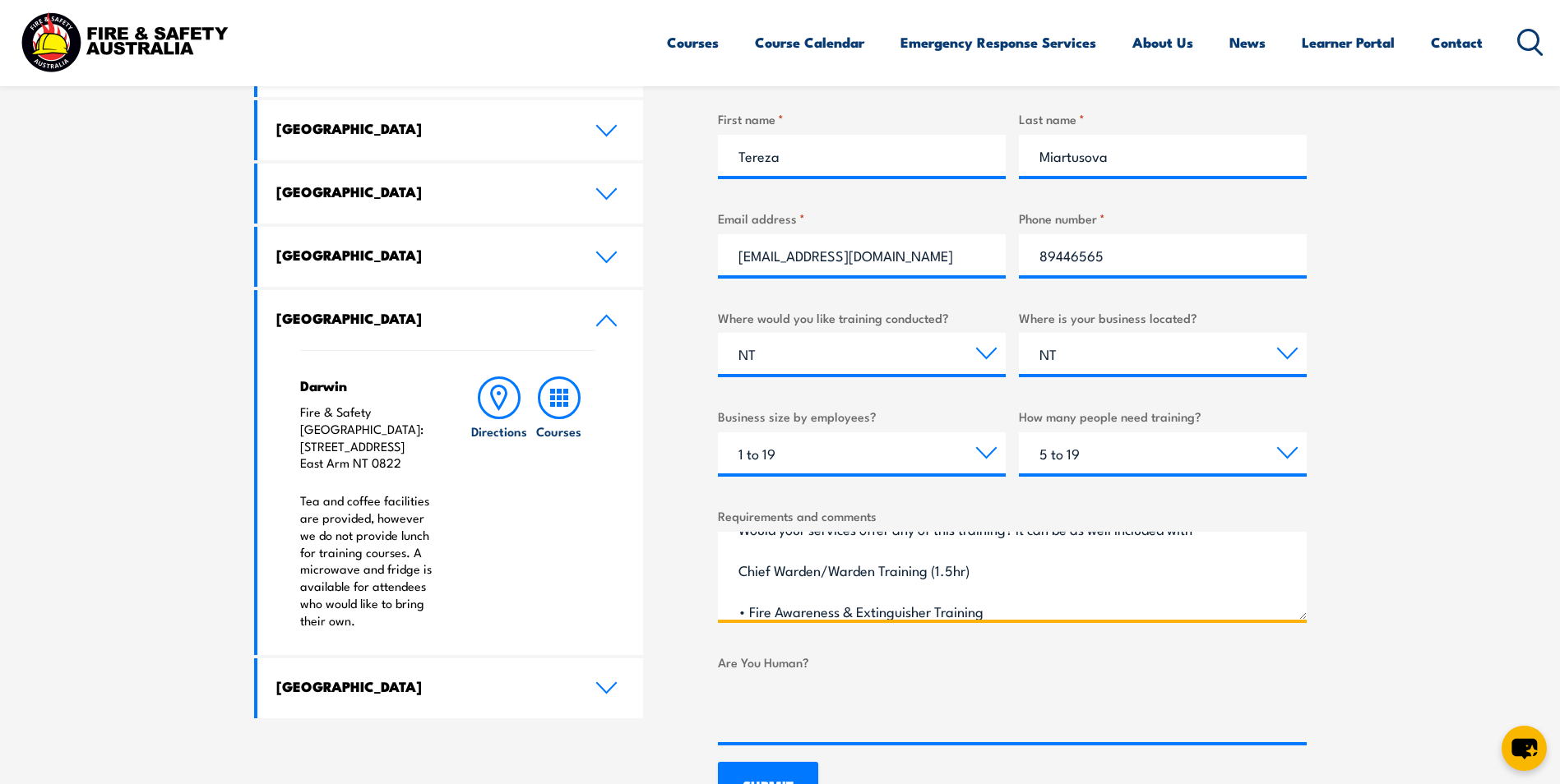
scroll to position [118, 0]
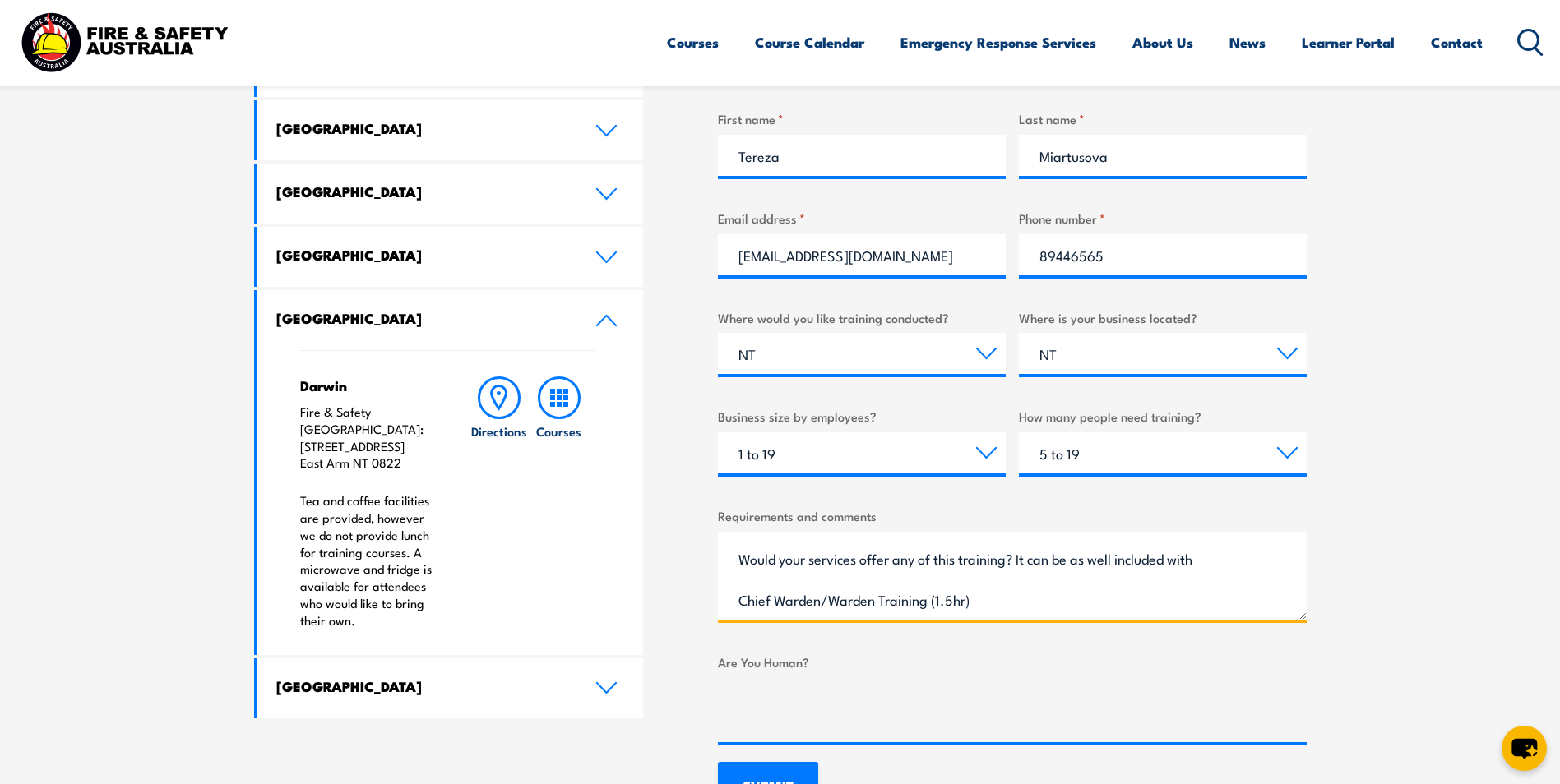
click at [981, 600] on textarea "Good morning, can I please ask for a quote on fire training. We need Fire Aware…" at bounding box center [1013, 576] width 589 height 88
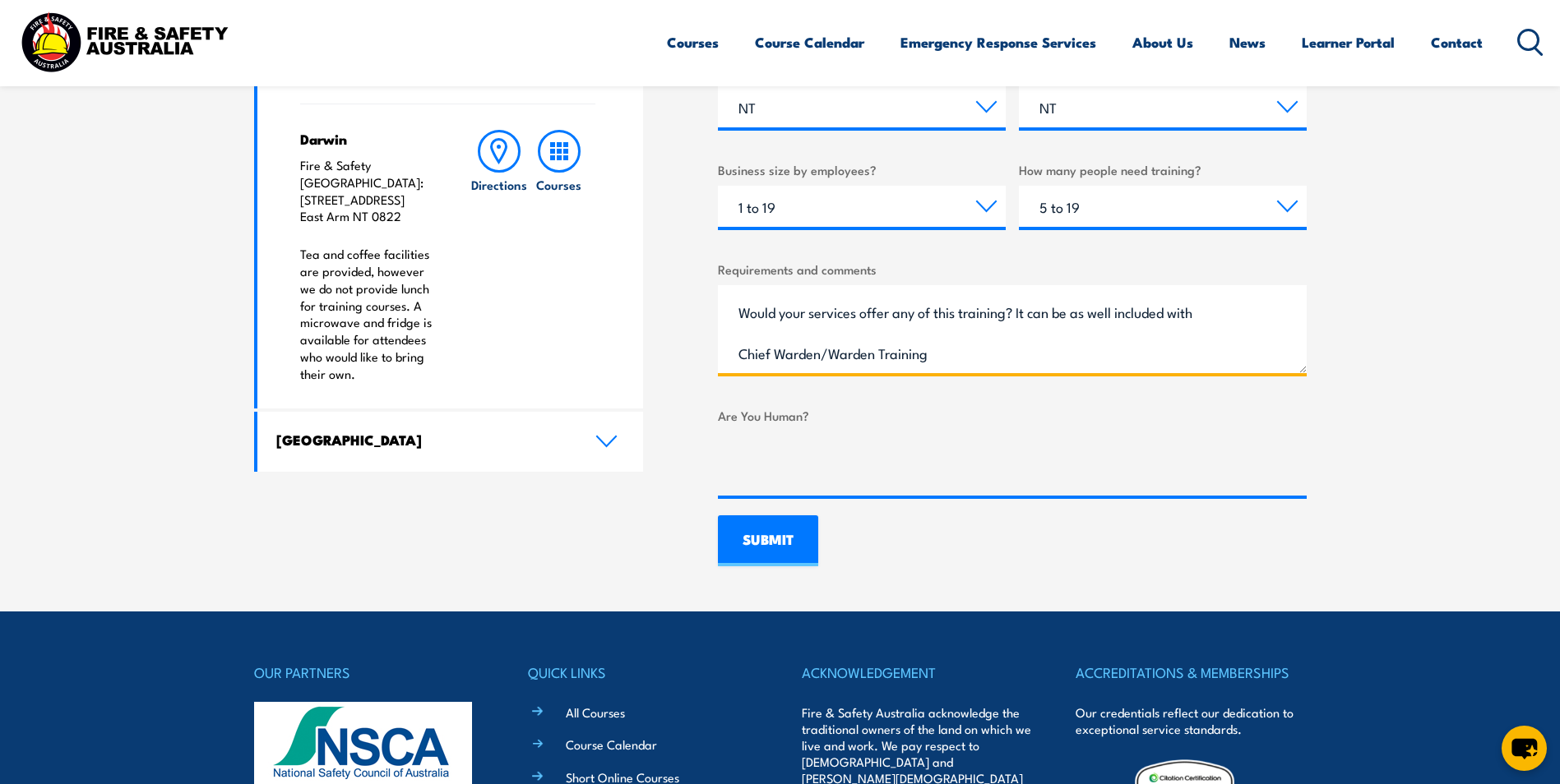
click at [947, 311] on textarea "Good morning, can I please ask for a quote on fire training. We need Fire Aware…" at bounding box center [1013, 329] width 589 height 88
drag, startPoint x: 1161, startPoint y: 311, endPoint x: 974, endPoint y: 318, distance: 187.1
click at [974, 318] on textarea "Good morning, can I please ask for a quote on fire training. We need Fire Aware…" at bounding box center [1013, 329] width 589 height 88
drag, startPoint x: 836, startPoint y: 313, endPoint x: 780, endPoint y: 349, distance: 66.6
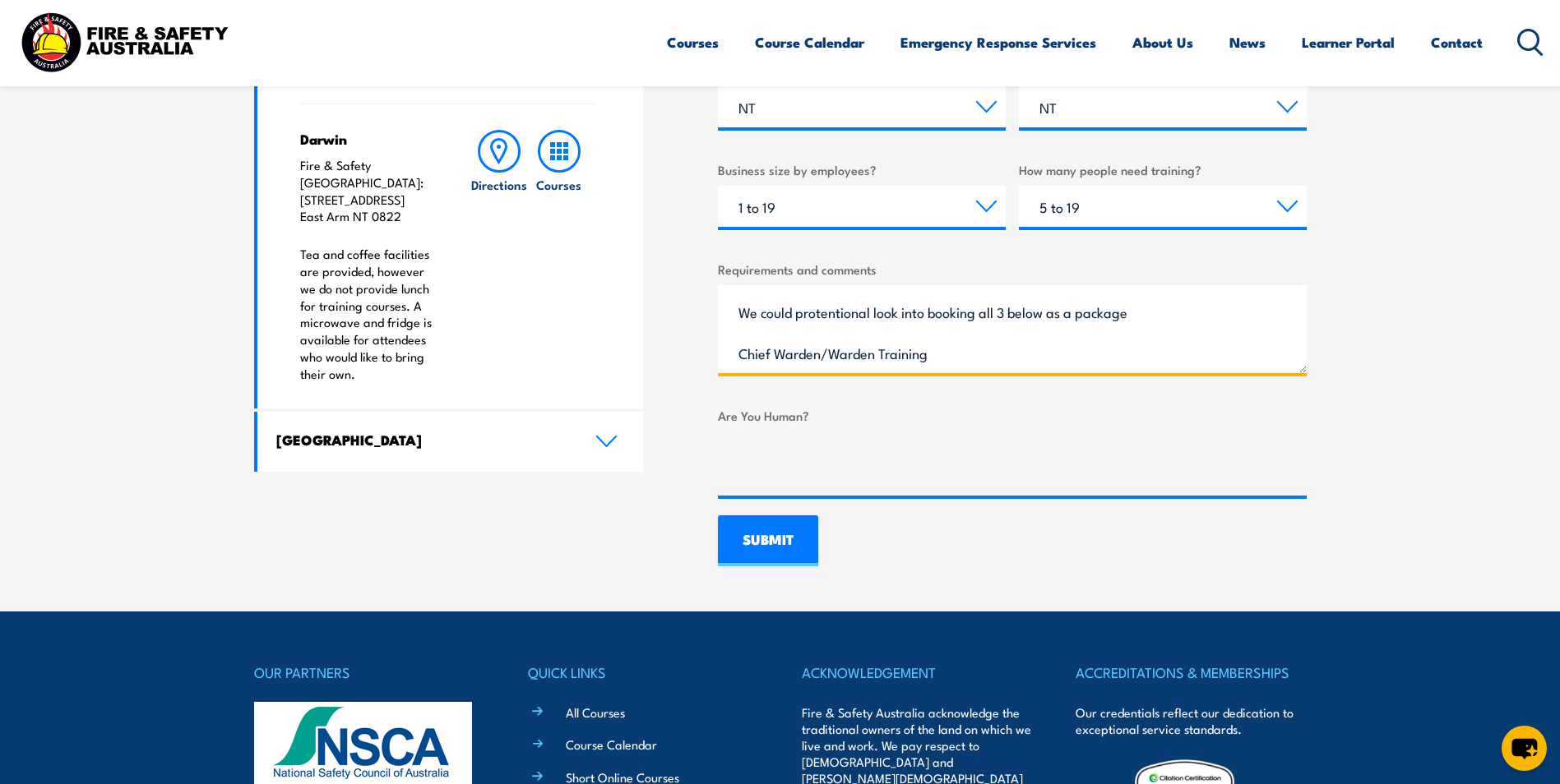
click at [779, 351] on textarea "Good morning, can I please ask for a quote on fire training. We need Fire Aware…" at bounding box center [1013, 329] width 589 height 88
click at [871, 313] on textarea "Good morning, can I please ask for a quote on fire training. We need Fire Aware…" at bounding box center [1013, 329] width 589 height 88
drag, startPoint x: 854, startPoint y: 315, endPoint x: 1045, endPoint y: 298, distance: 191.8
click at [1045, 298] on textarea "Good morning, can I please ask for a quote on fire training. We need Fire Aware…" at bounding box center [1013, 329] width 589 height 88
click at [890, 324] on textarea "Good morning, can I please ask for a quote on fire training. We need Fire Aware…" at bounding box center [1013, 329] width 589 height 88
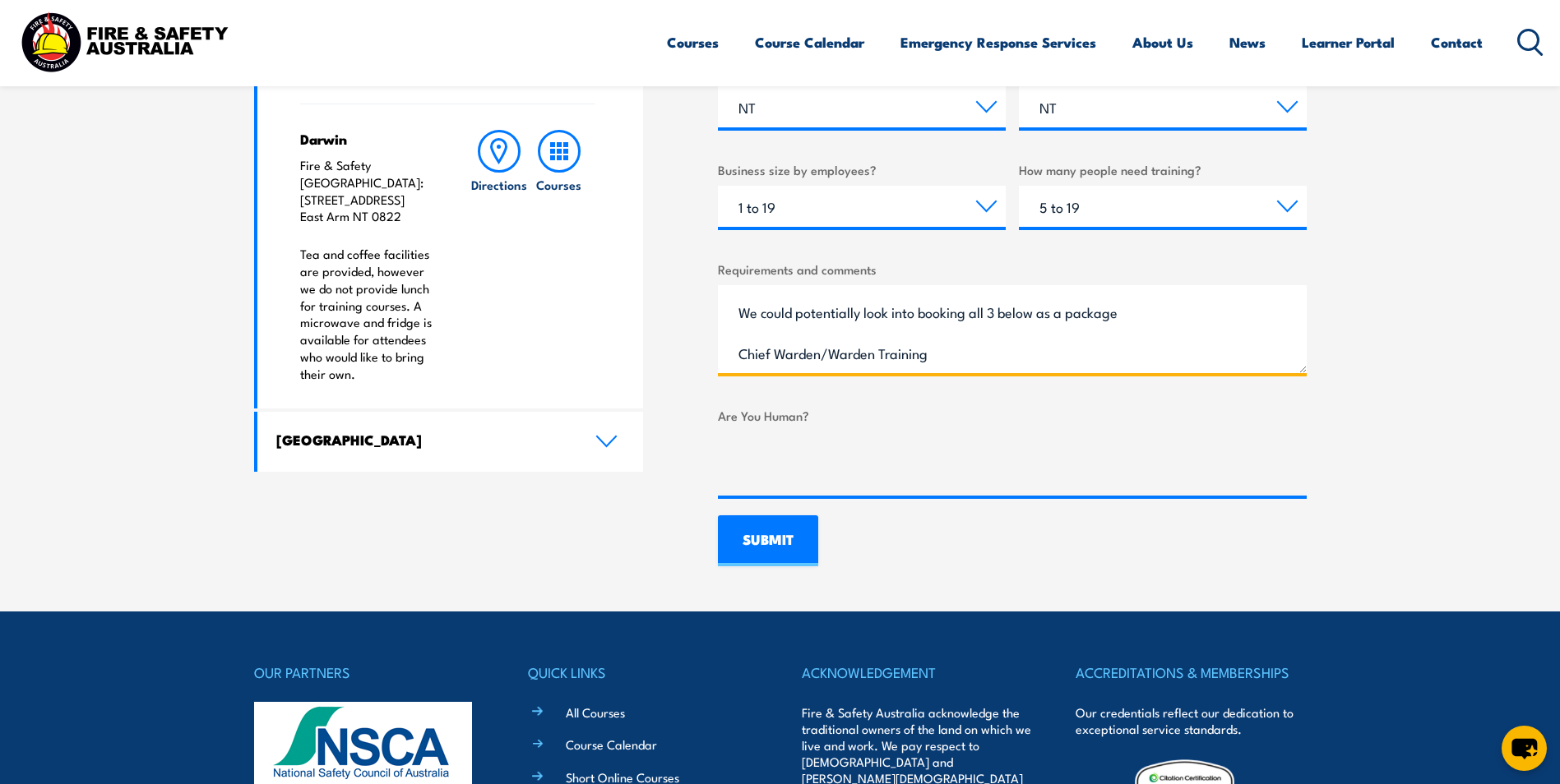
click at [792, 314] on textarea "Good morning, can I please ask for a quote on fire training. We need Fire Aware…" at bounding box center [1013, 329] width 589 height 88
click at [1144, 308] on textarea "Good morning, can I please ask for a quote on fire training. We need Fire Aware…" at bounding box center [1013, 329] width 589 height 88
click at [1053, 312] on textarea "Good morning, can I please ask for a quote on fire training. We need Fire Aware…" at bounding box center [1013, 329] width 589 height 88
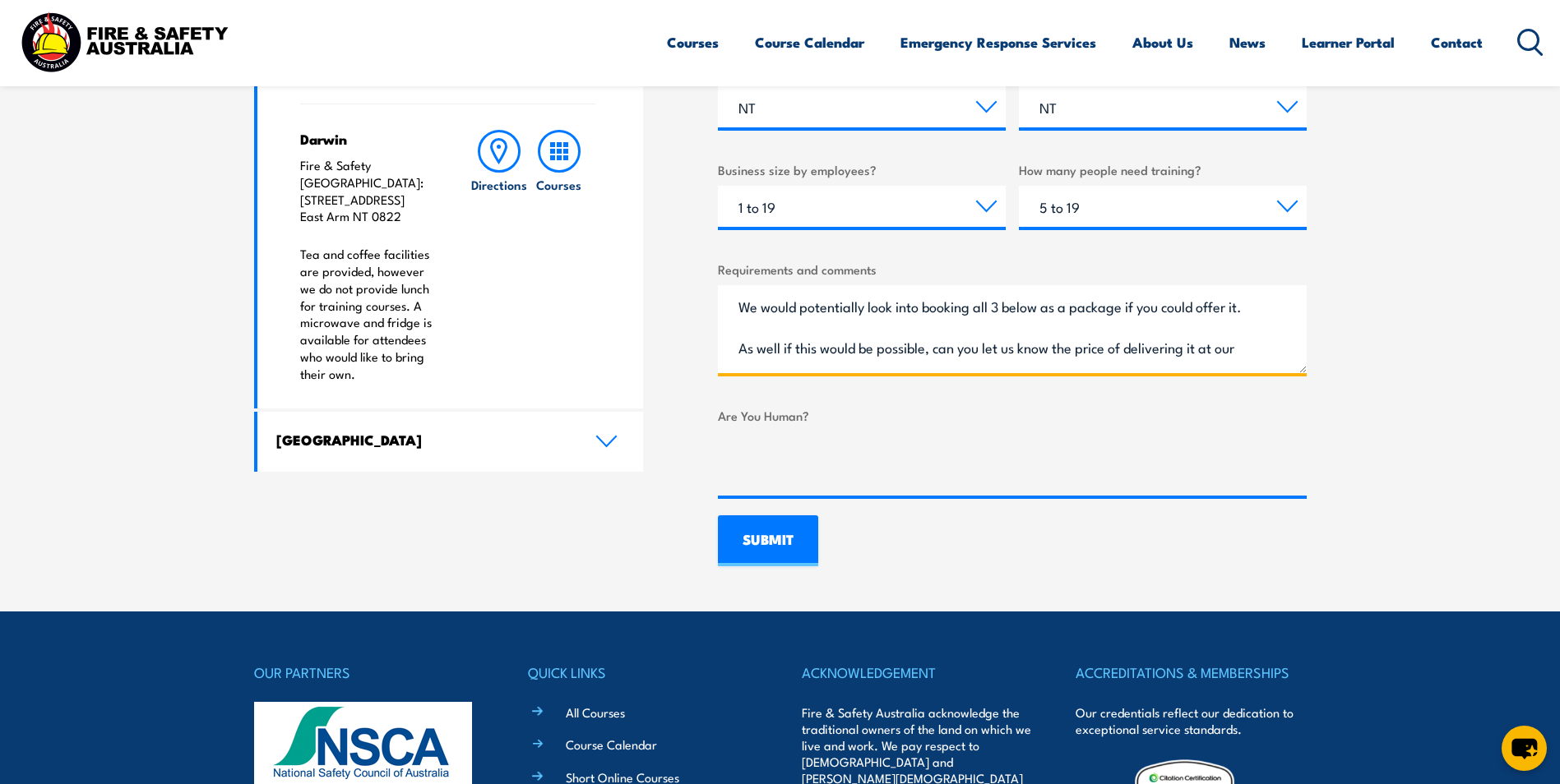
click at [873, 351] on textarea "Good morning, can I please ask for a quote on fire training. We need Fire Aware…" at bounding box center [1013, 329] width 589 height 88
click at [919, 308] on textarea "Good morning, can I please ask for a quote on fire training. We need Fire Aware…" at bounding box center [1013, 329] width 589 height 88
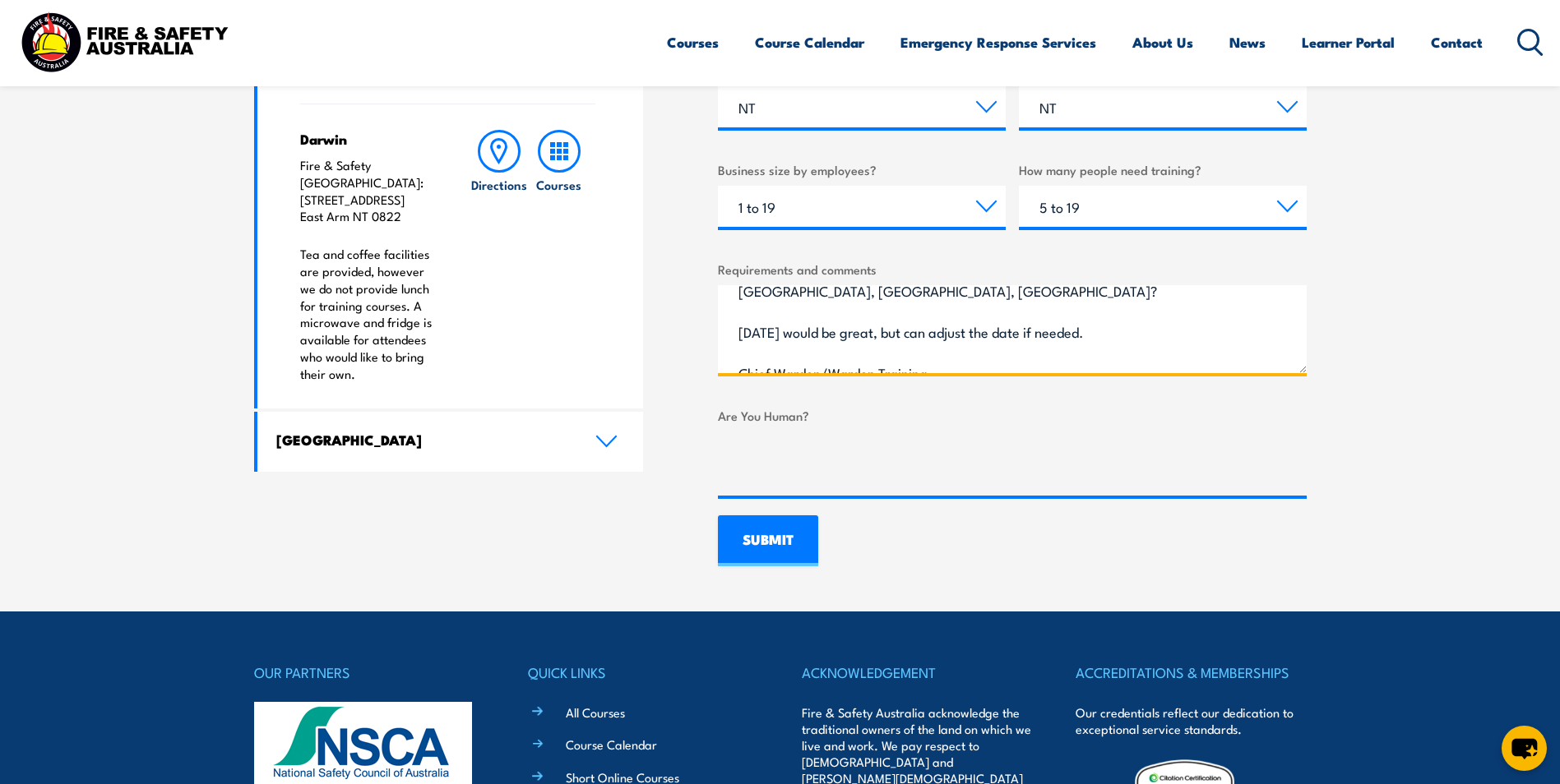
scroll to position [298, 0]
click at [935, 296] on textarea "Good morning, can I please ask for a quote on fire training. We need Fire Aware…" at bounding box center [1013, 329] width 589 height 88
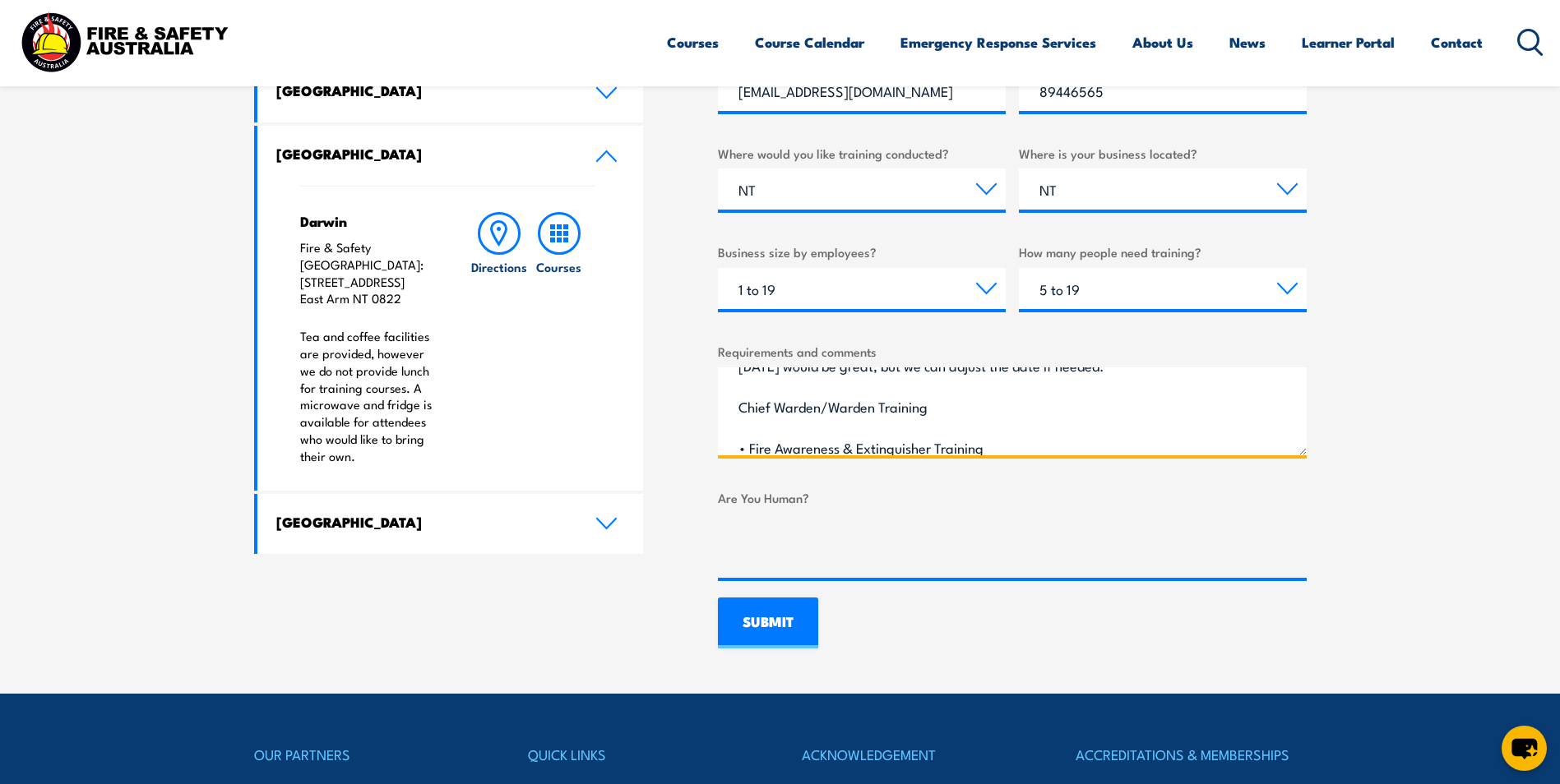
scroll to position [282, 0]
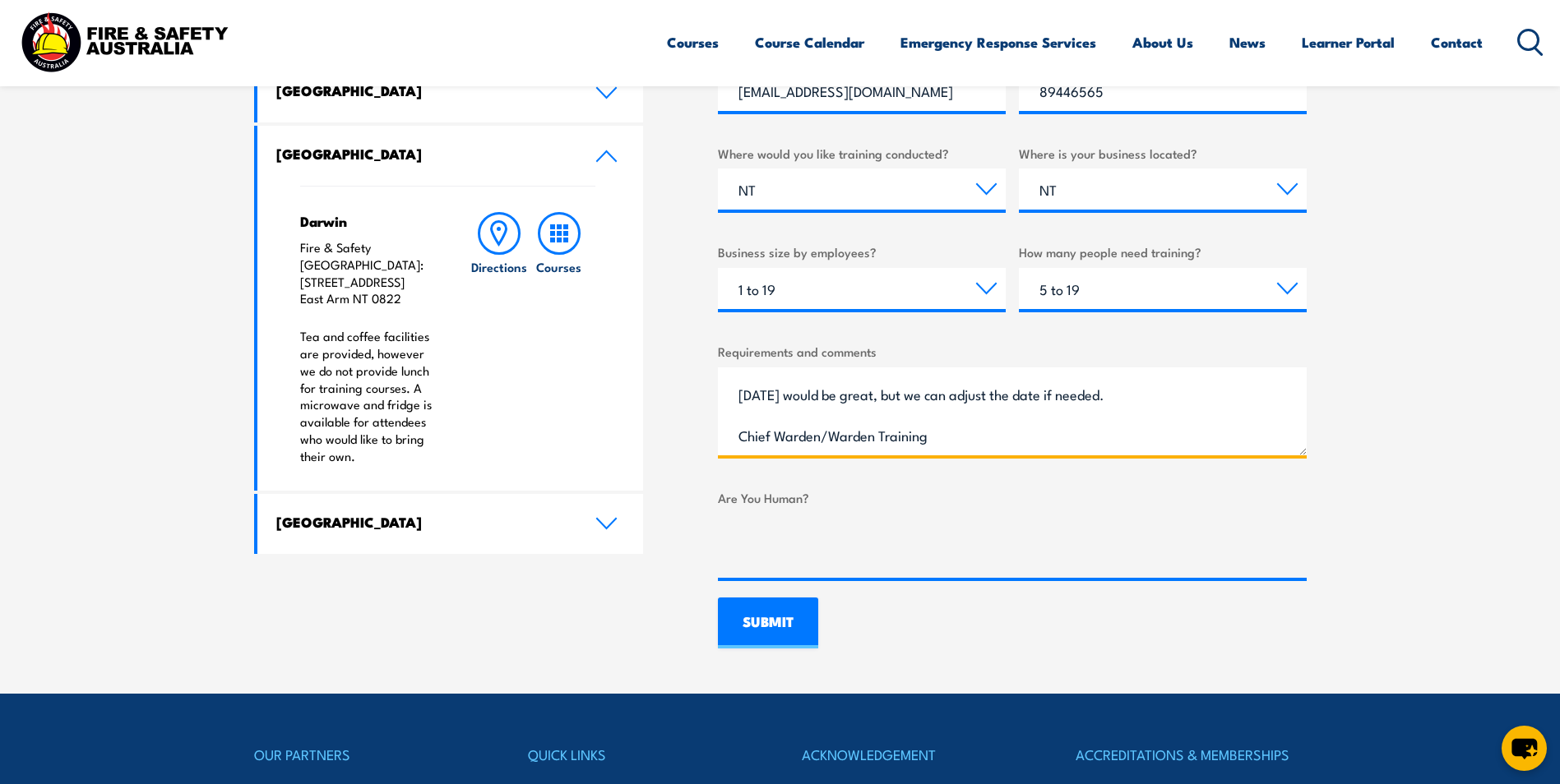
drag, startPoint x: 956, startPoint y: 436, endPoint x: 725, endPoint y: 427, distance: 231.2
click at [725, 427] on textarea "Good morning, can I please ask for a quote on fire training. We need Fire Aware…" at bounding box center [1013, 412] width 589 height 88
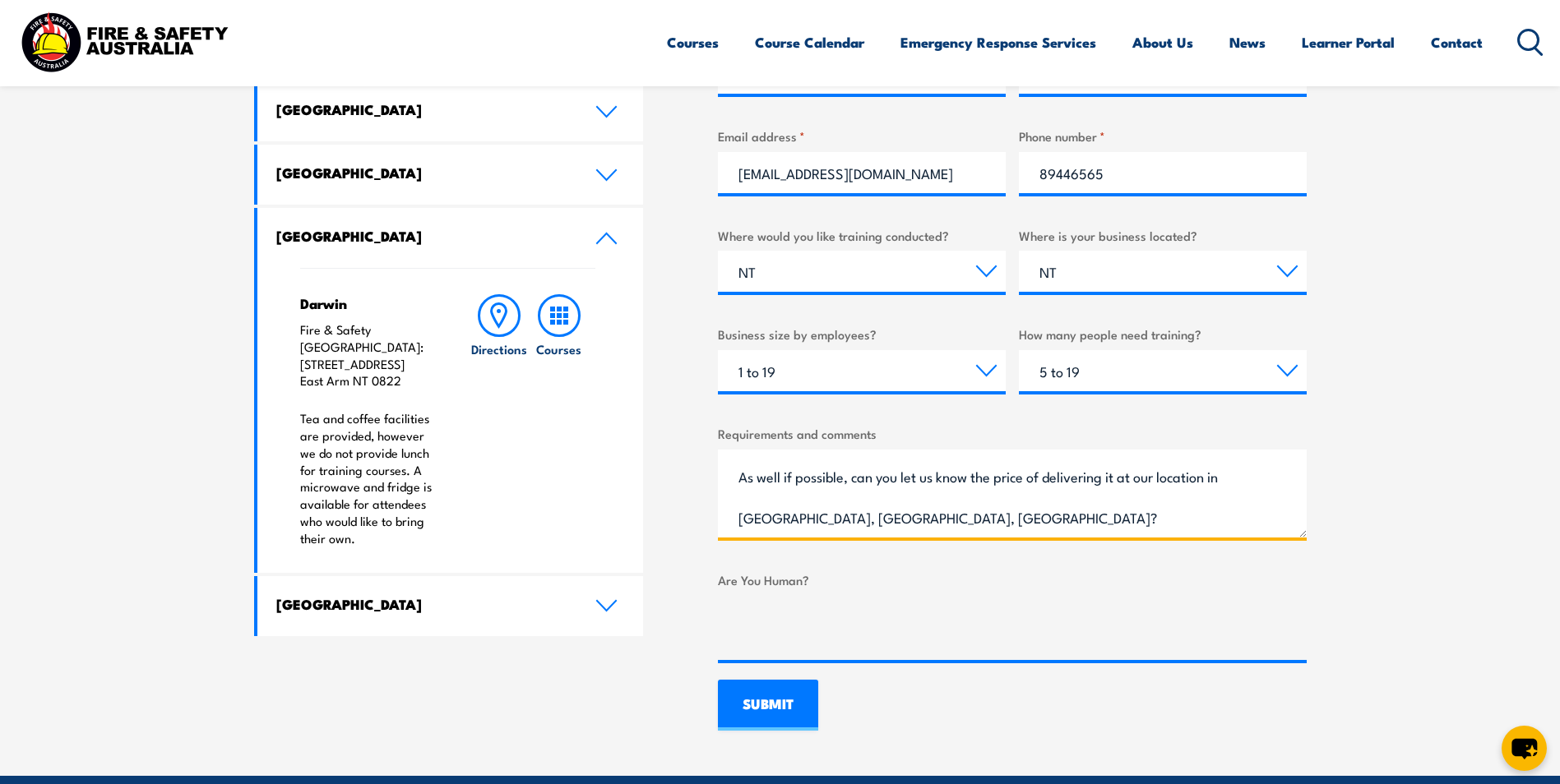
scroll to position [118, 0]
click at [1249, 521] on textarea "Good morning, can I please ask for a quote on fire training. We need Fire Aware…" at bounding box center [1013, 494] width 589 height 88
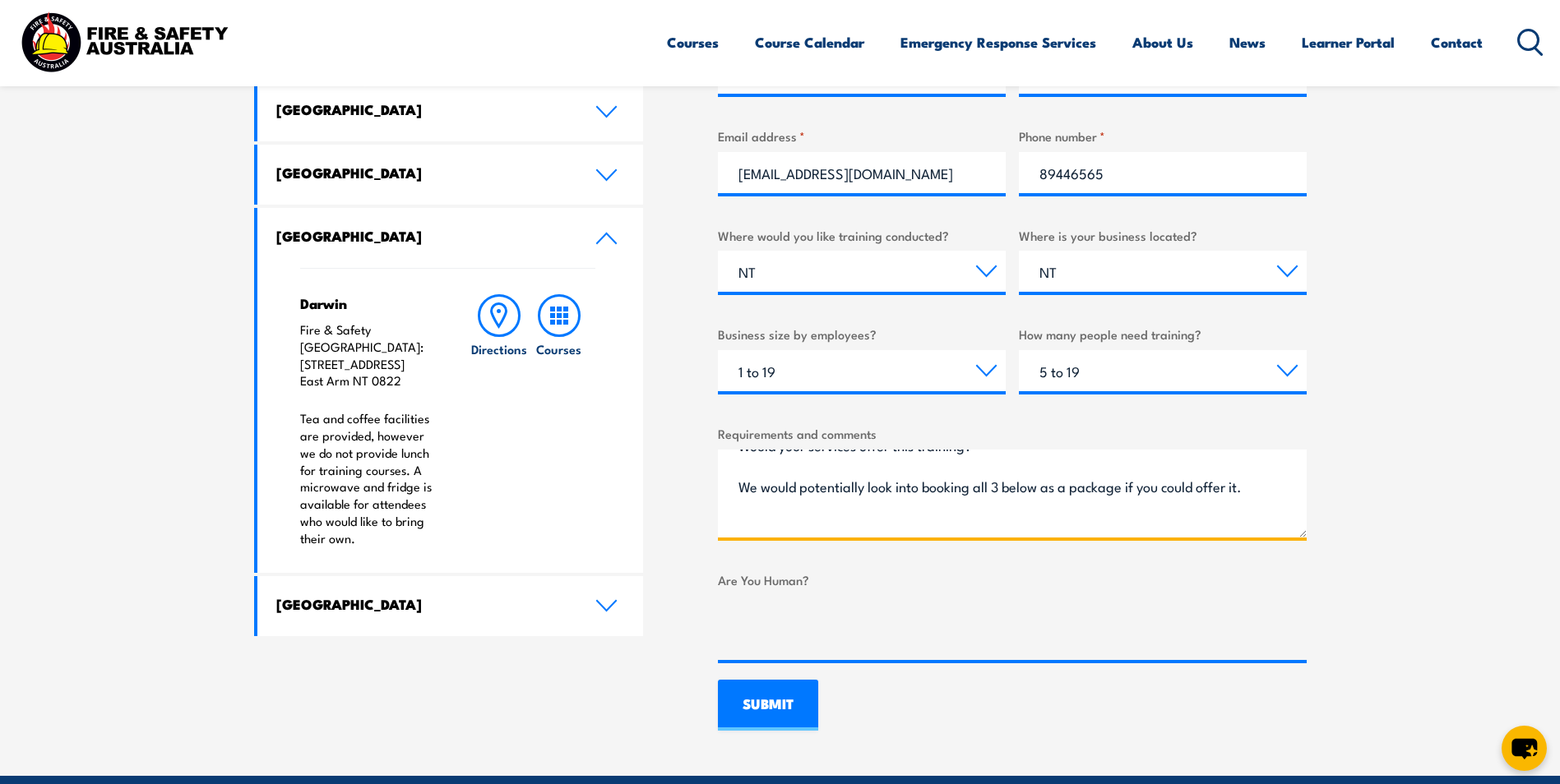
paste textarea "Chief Warden/Warden Training • Fire Awareness & Extinguisher Training • Emergen…"
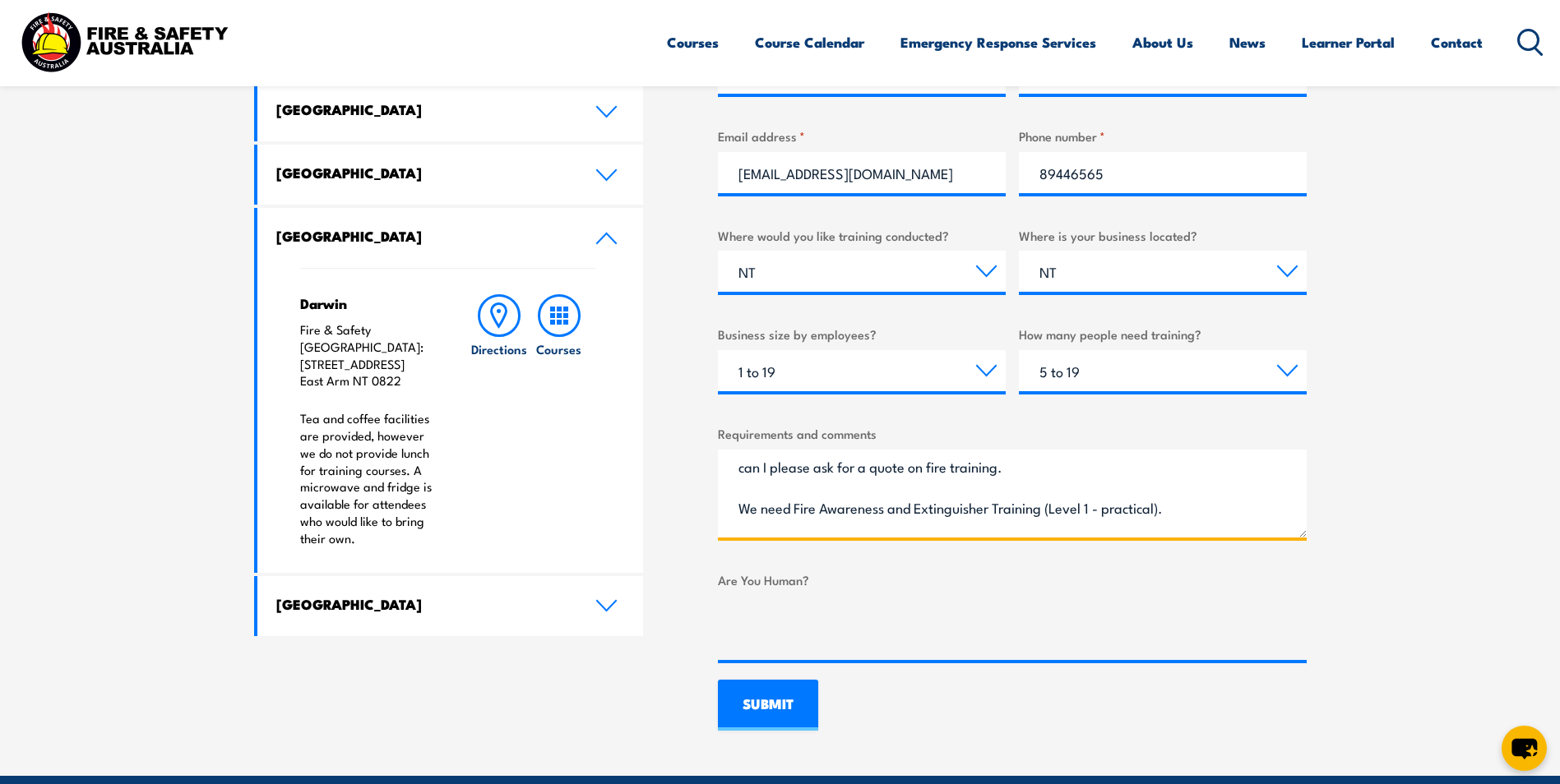
scroll to position [82, 0]
click at [1182, 473] on textarea "Good morning, can I please ask for a quote on fire training. We need Fire Aware…" at bounding box center [1013, 494] width 589 height 88
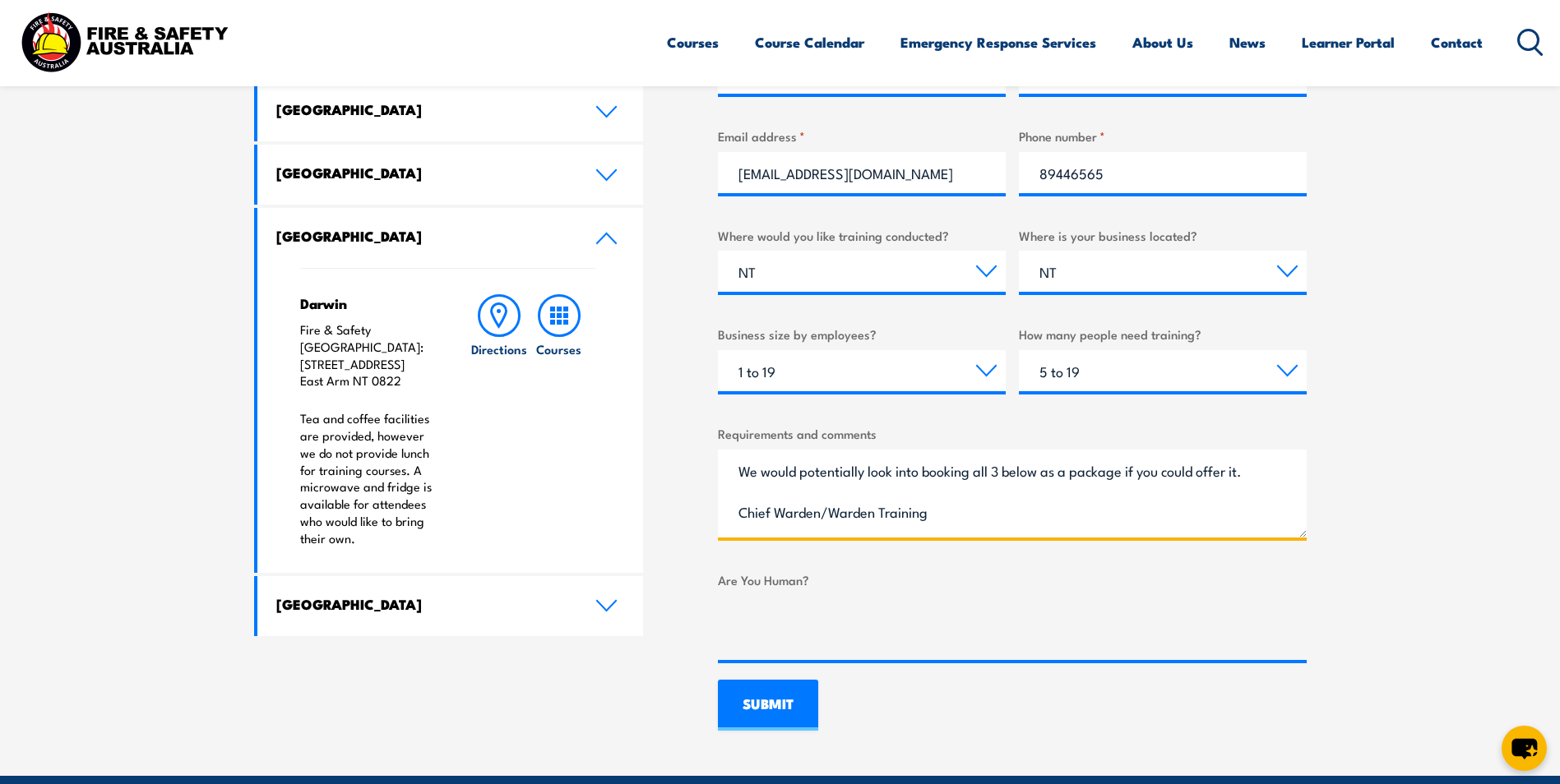
click at [1227, 475] on textarea "Good morning, can I please ask for a quote on fire training. We need Fire Aware…" at bounding box center [1013, 494] width 589 height 88
click at [738, 474] on textarea "Good morning, can I please ask for a quote on fire training. We need Fire Aware…" at bounding box center [1013, 494] width 589 height 88
drag, startPoint x: 748, startPoint y: 514, endPoint x: 727, endPoint y: 513, distance: 21.0
click at [727, 513] on textarea "Good morning, can I please ask for a quote on fire training. We need Fire Aware…" at bounding box center [1013, 494] width 589 height 88
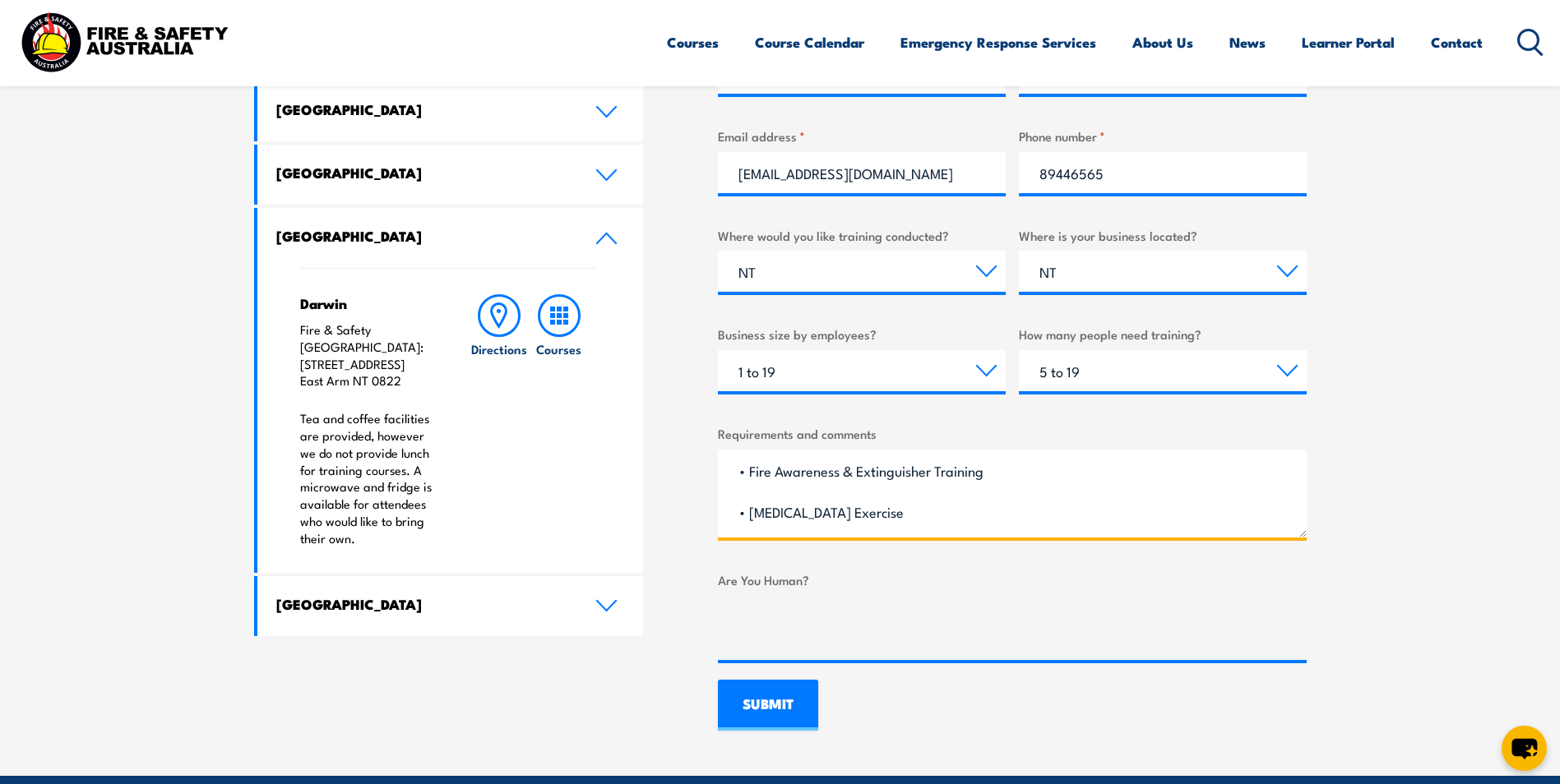
paste textarea "•"
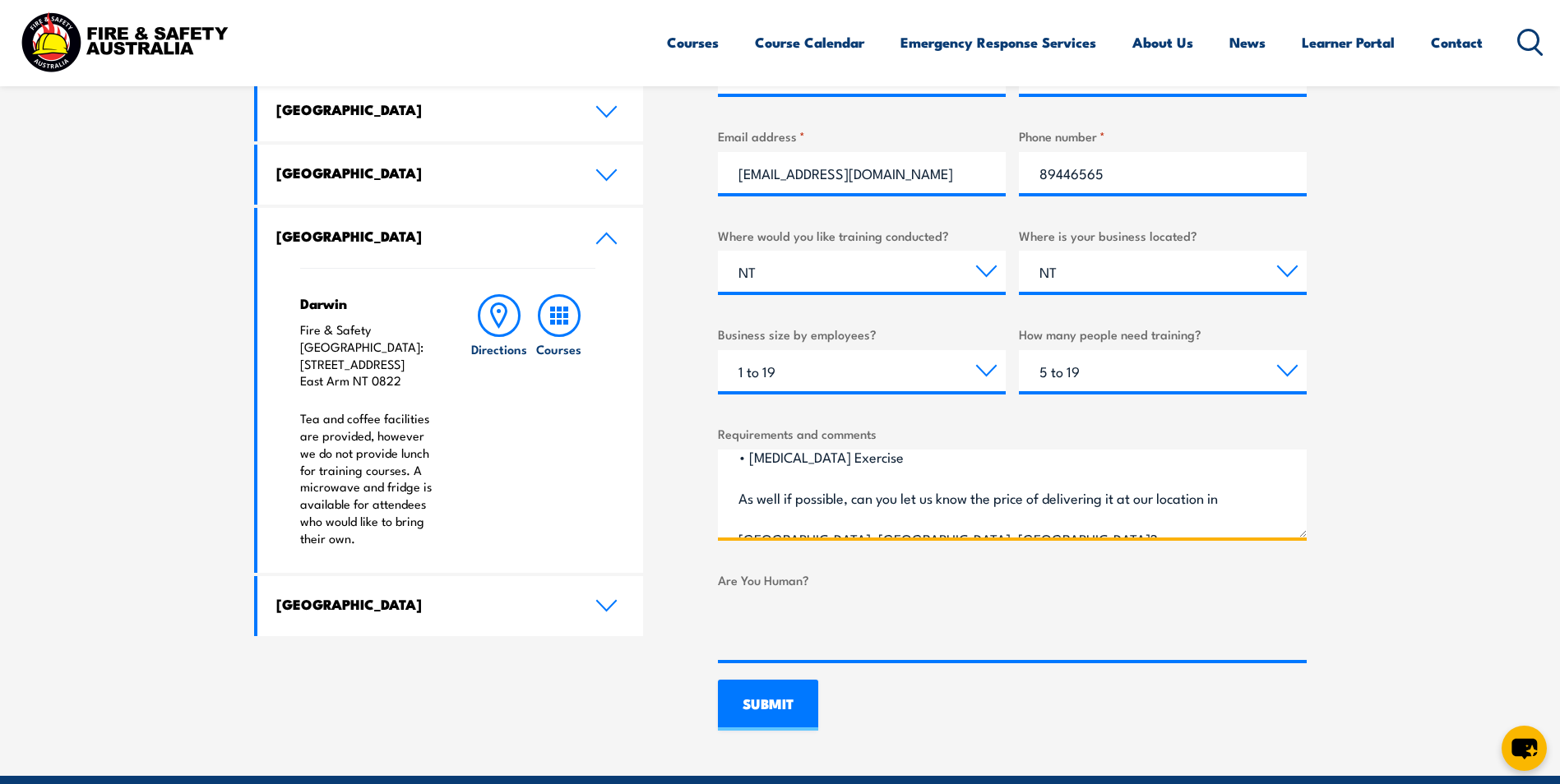
scroll to position [329, 0]
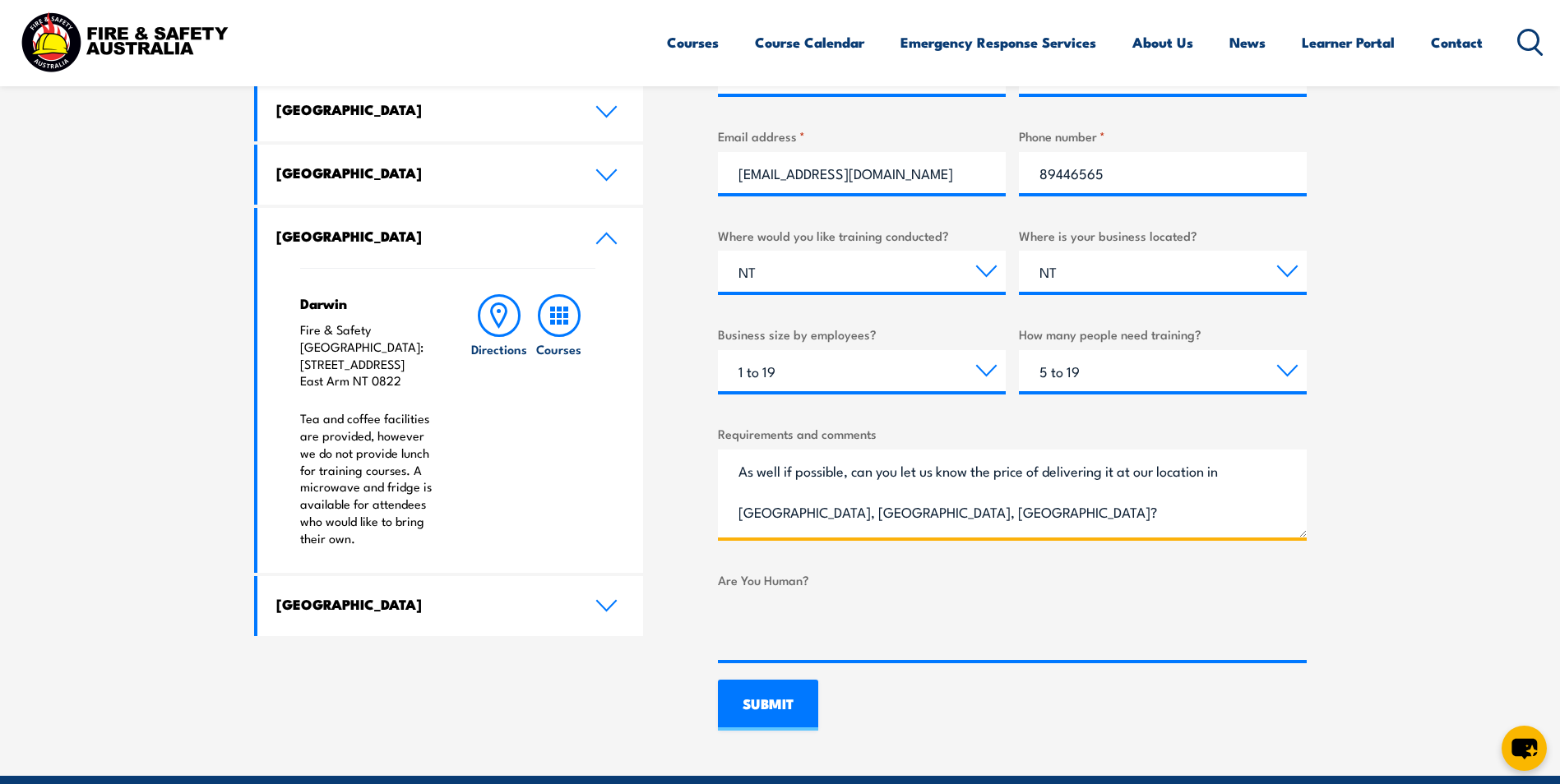
click at [844, 513] on textarea "Good morning, can I please ask for a quote on fire training. We need Fire Aware…" at bounding box center [1013, 494] width 589 height 88
click at [824, 514] on textarea "Good morning, can I please ask for a quote on fire training. We need Fire Aware…" at bounding box center [1013, 494] width 589 height 88
click at [1036, 514] on textarea "Good morning, can I please ask for a quote on fire training. We need Fire Aware…" at bounding box center [1013, 494] width 589 height 88
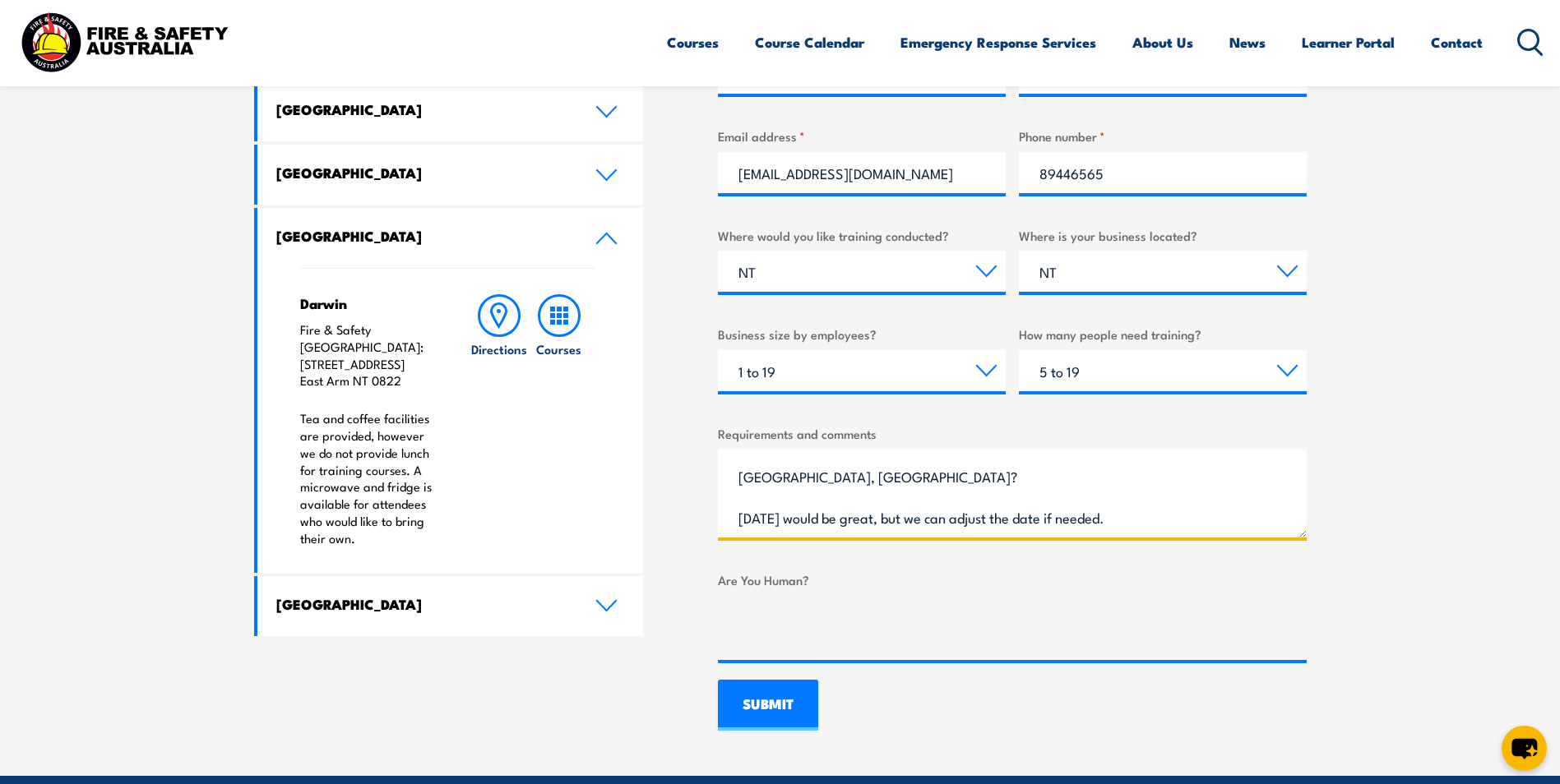
scroll to position [405, 0]
click at [1169, 485] on textarea "Good morning, can I please ask for a quote on fire training. We need Fire Aware…" at bounding box center [1013, 494] width 589 height 88
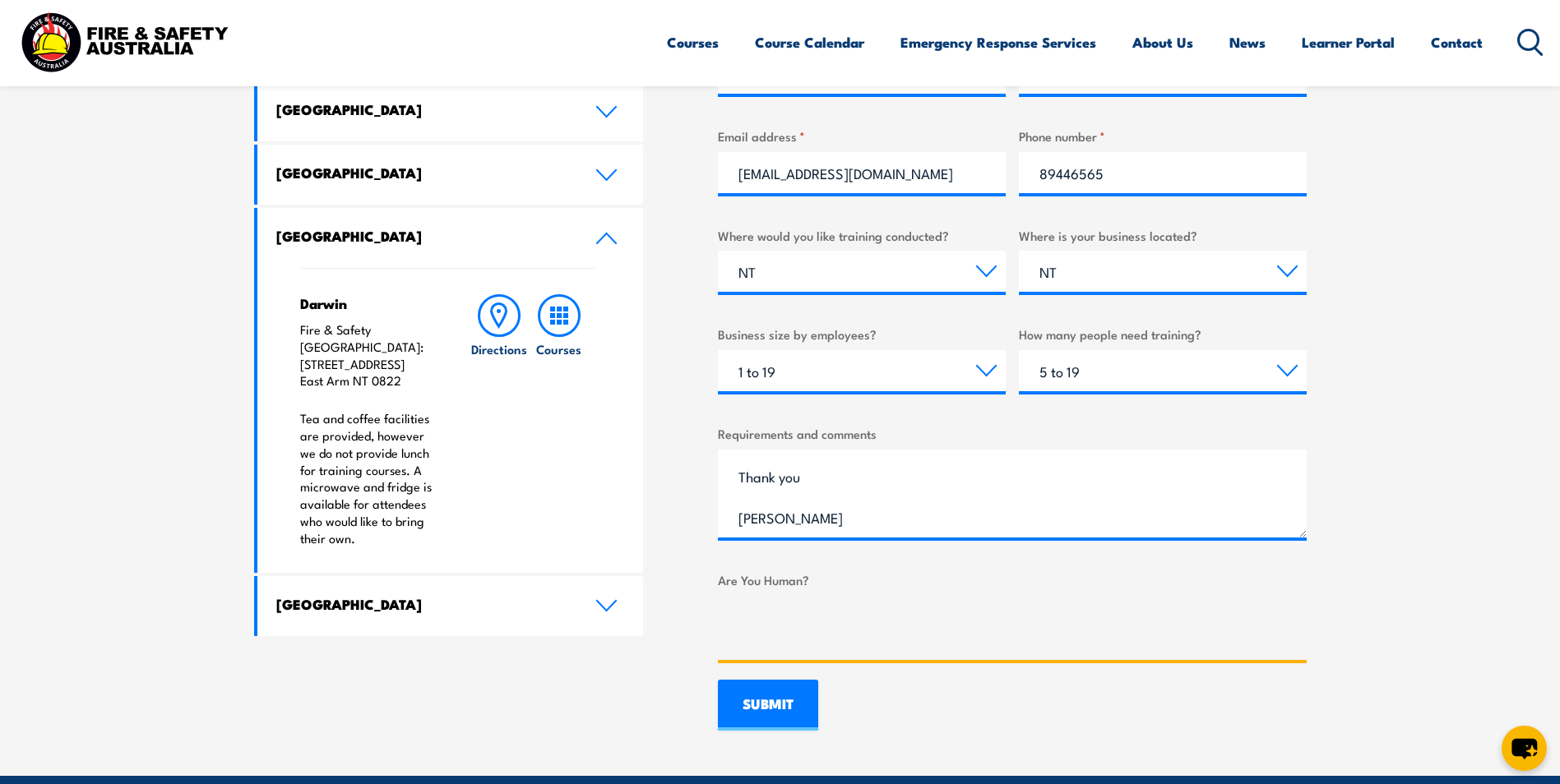
scroll to position [364, 0]
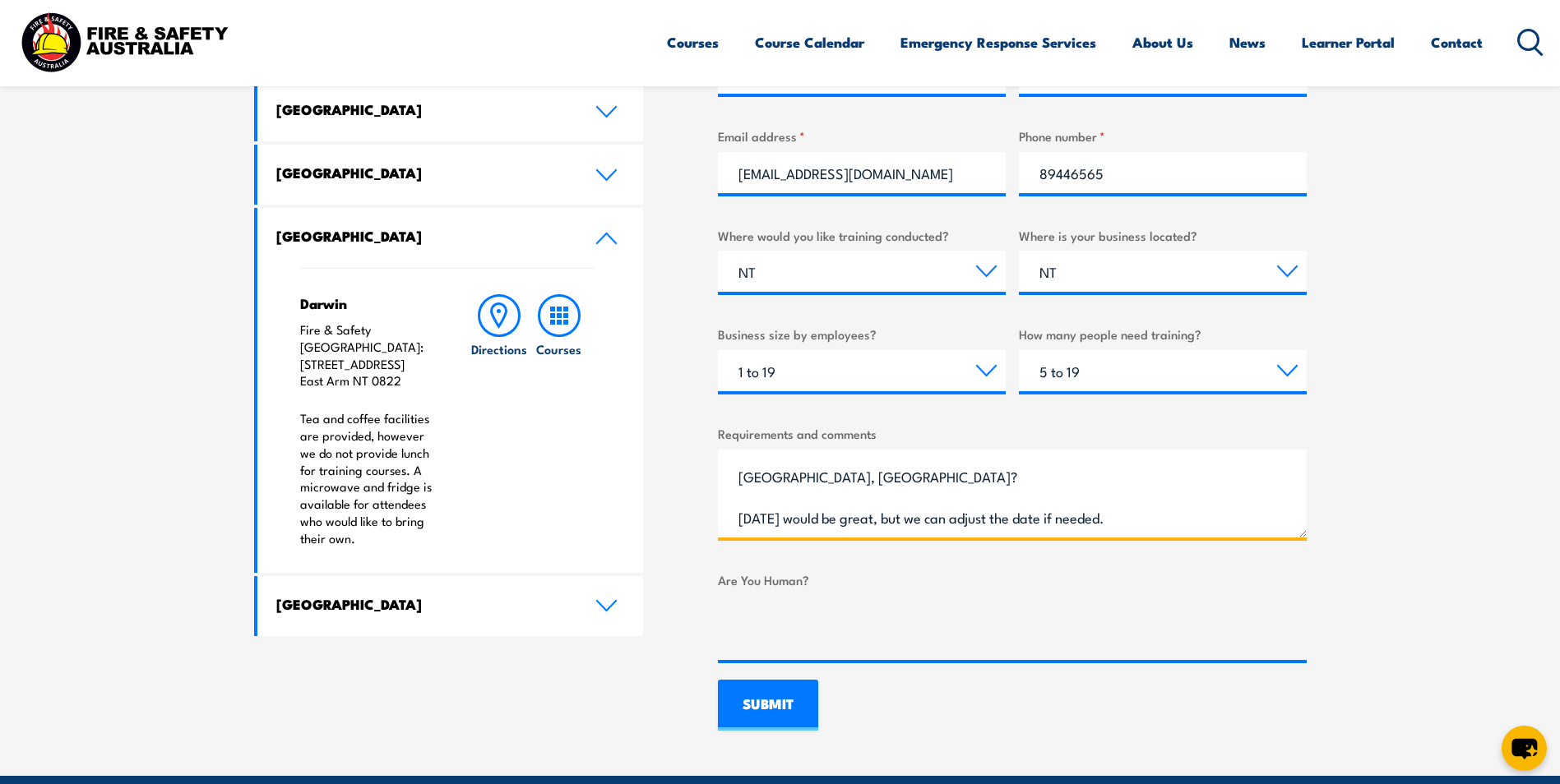
click at [1248, 479] on textarea "Good morning, can I please ask for a quote on fire training. We need Fire Aware…" at bounding box center [1013, 494] width 589 height 88
type textarea "Good morning, can I please ask for a quote on fire training. We need Fire Aware…"
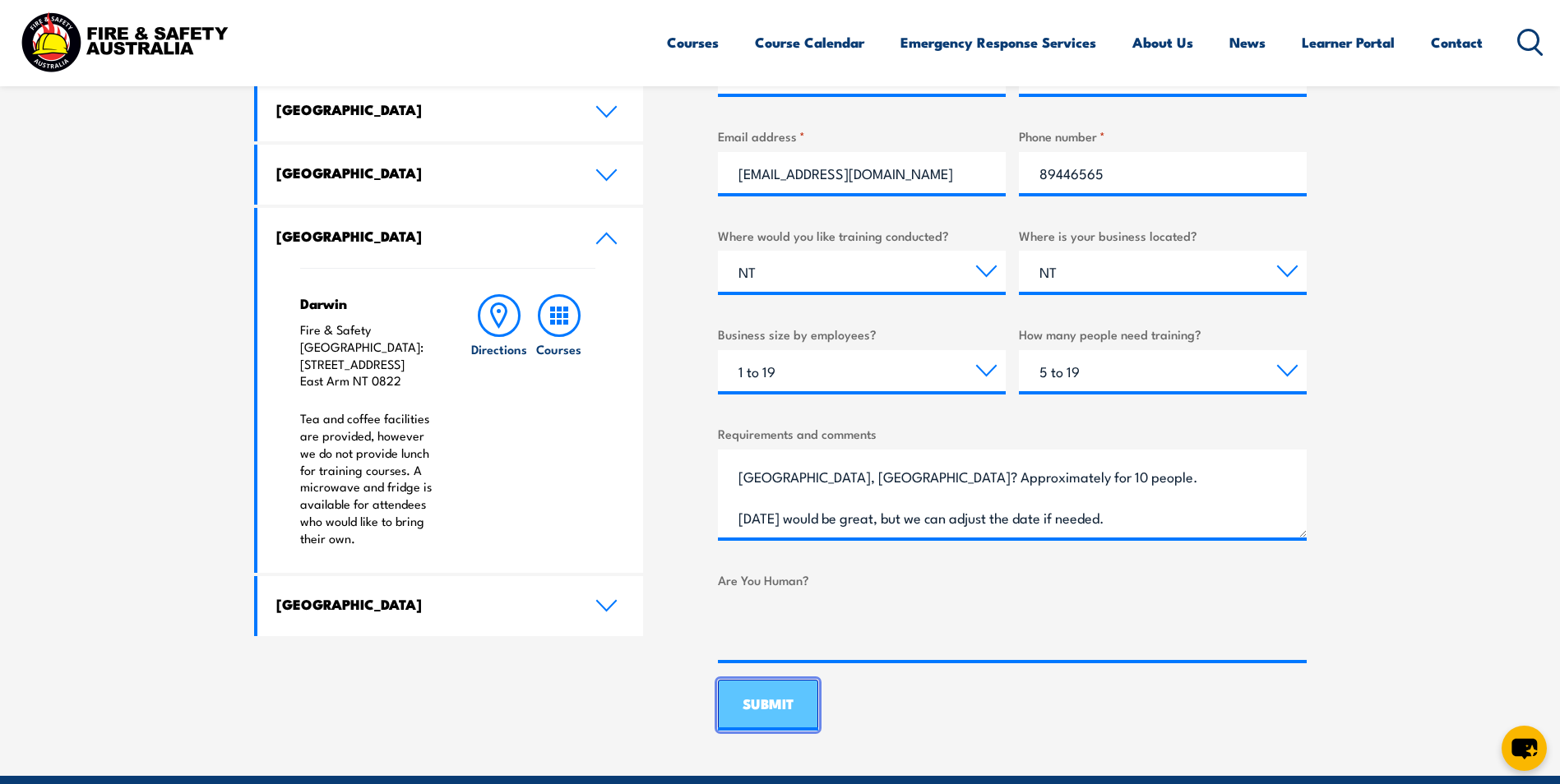
click at [775, 711] on input "SUBMIT" at bounding box center [768, 705] width 101 height 51
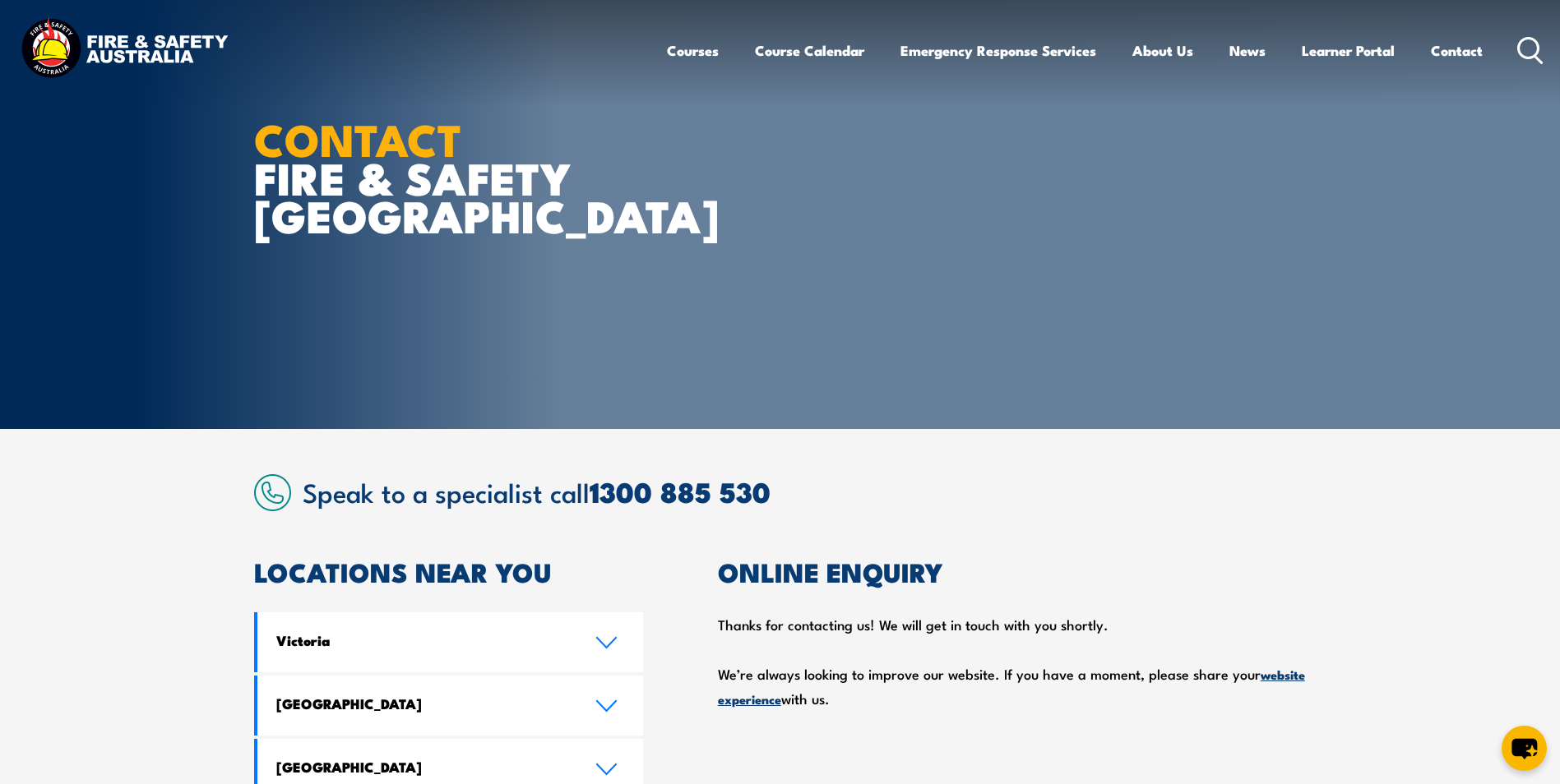
scroll to position [4, 0]
